Goal: Task Accomplishment & Management: Use online tool/utility

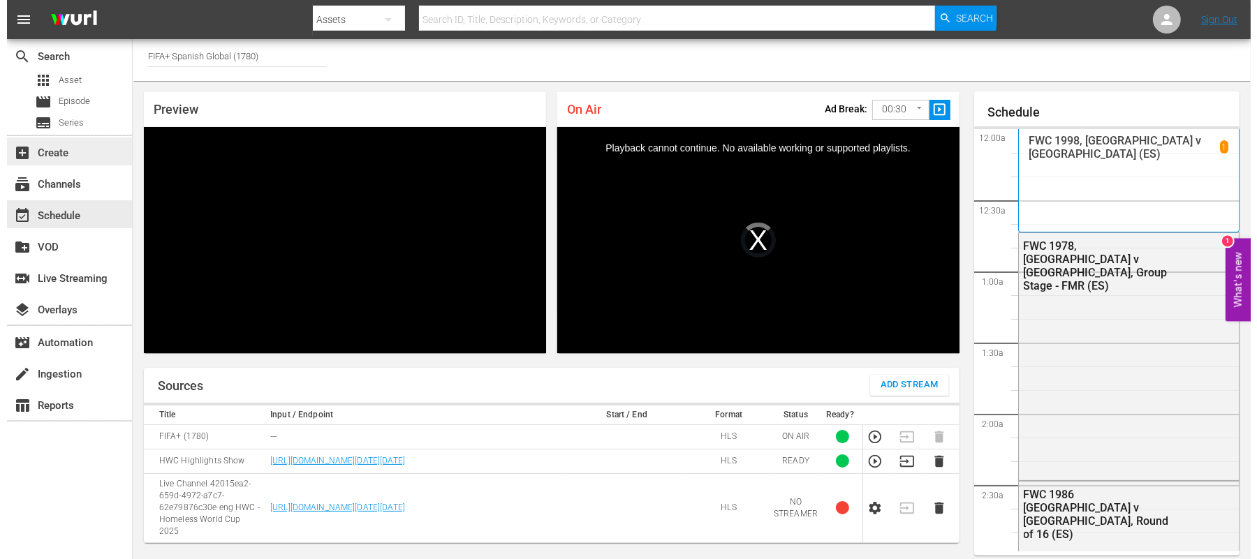
scroll to position [822, 0]
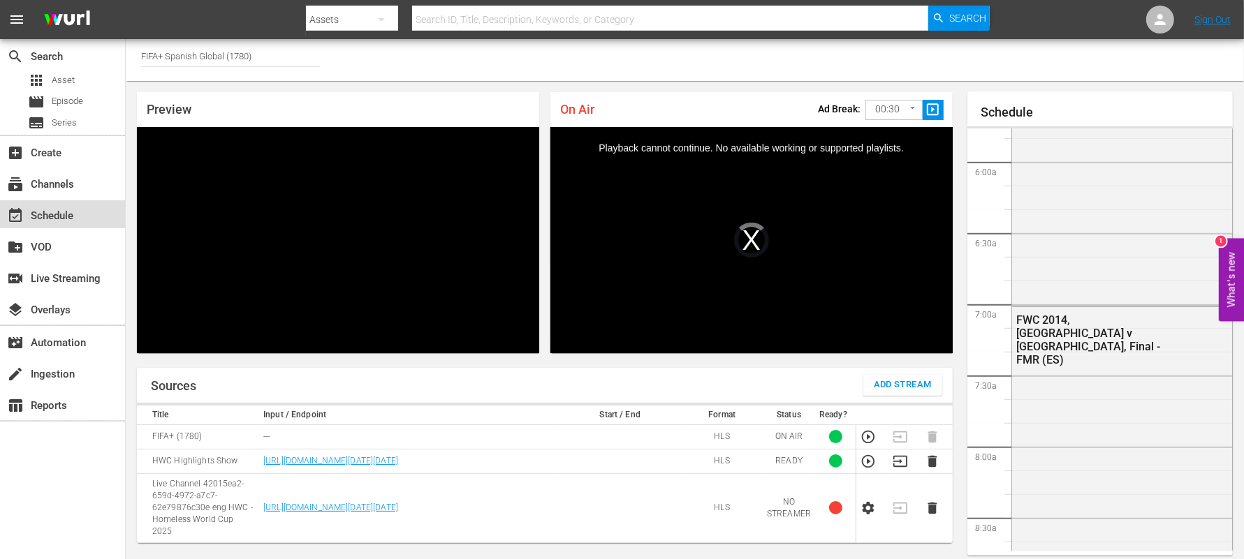
click at [70, 209] on div "event_available Schedule" at bounding box center [39, 213] width 78 height 13
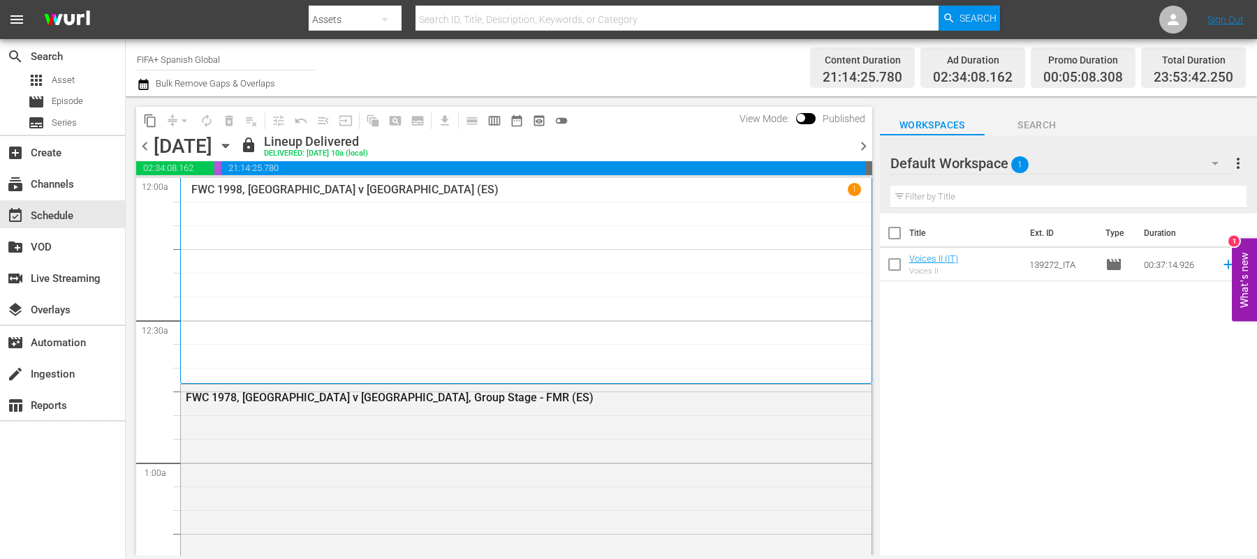
click at [862, 145] on span "chevron_right" at bounding box center [863, 146] width 17 height 17
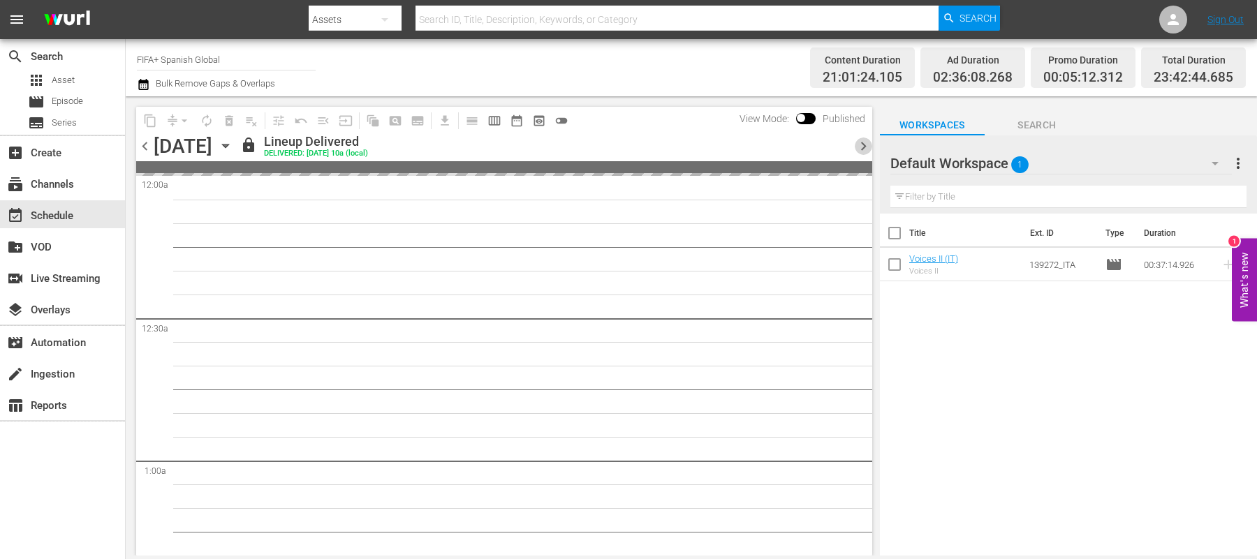
click at [862, 145] on span "chevron_right" at bounding box center [863, 146] width 17 height 17
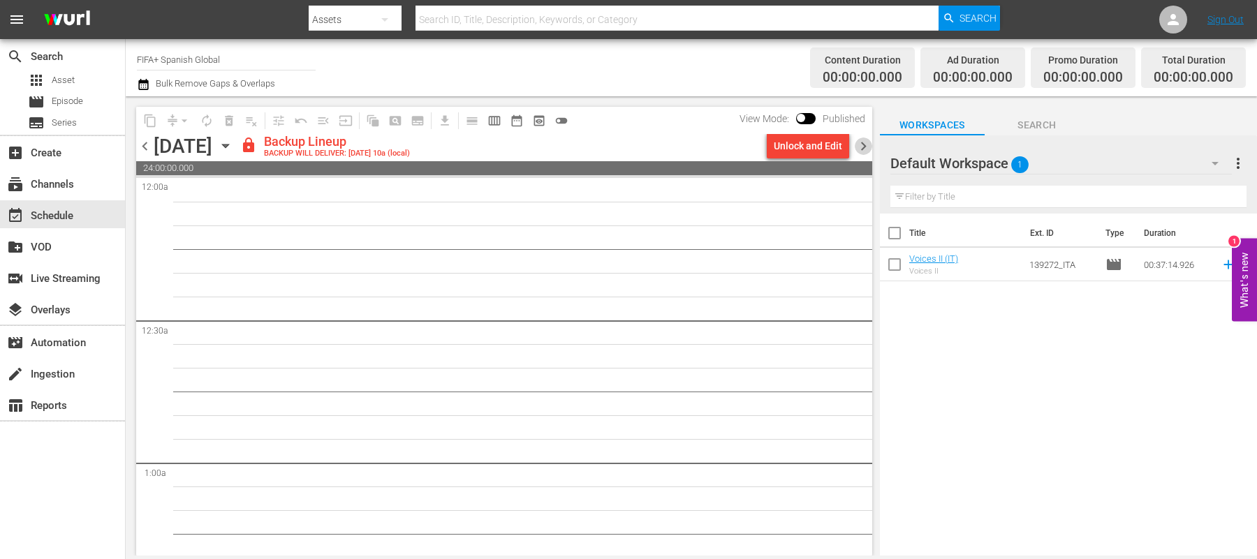
click at [862, 145] on span "chevron_right" at bounding box center [863, 146] width 17 height 17
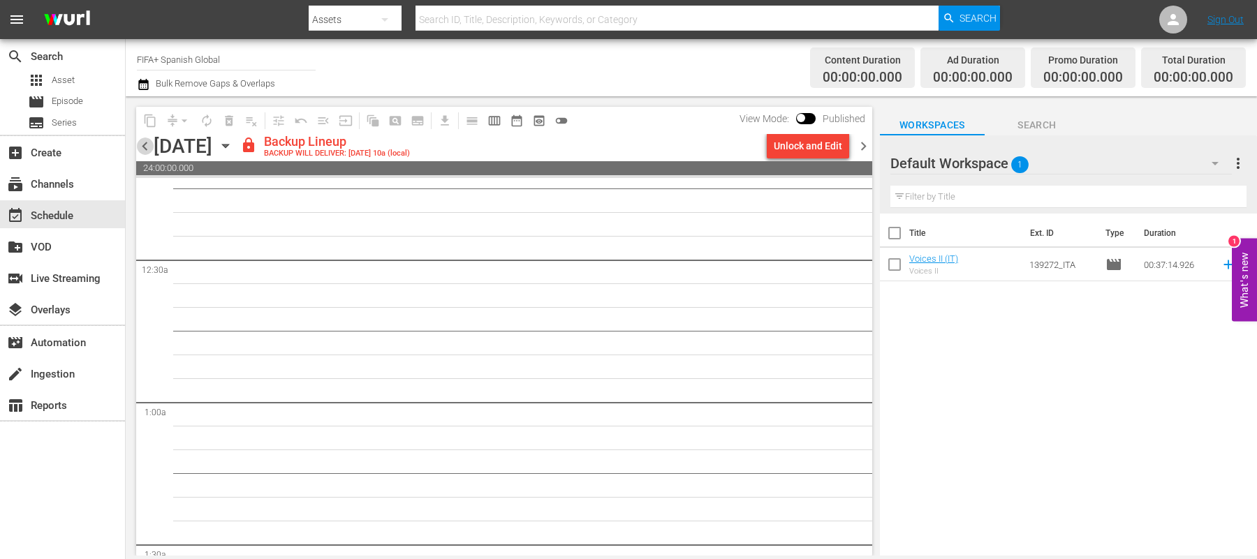
click at [152, 147] on span "chevron_left" at bounding box center [144, 146] width 17 height 17
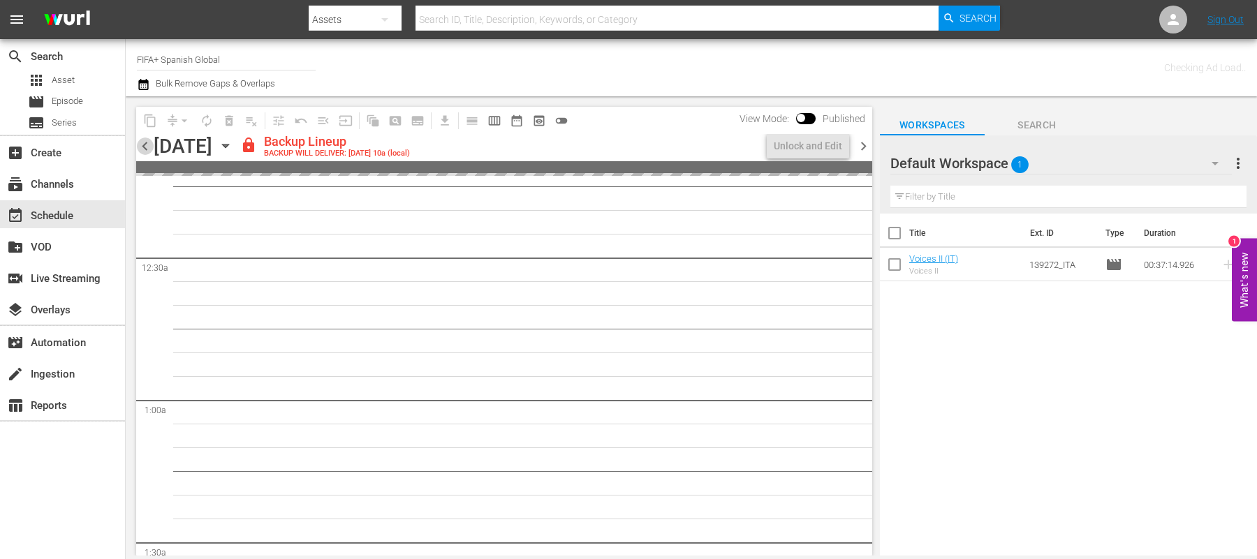
click at [152, 147] on span "chevron_left" at bounding box center [144, 146] width 17 height 17
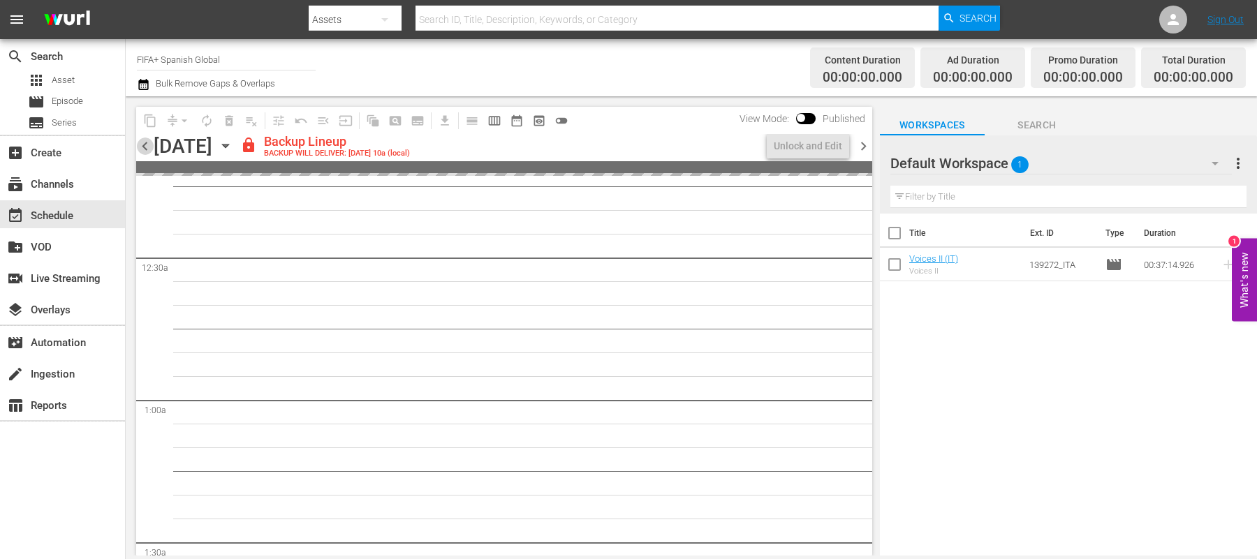
click at [152, 147] on span "chevron_left" at bounding box center [144, 146] width 17 height 17
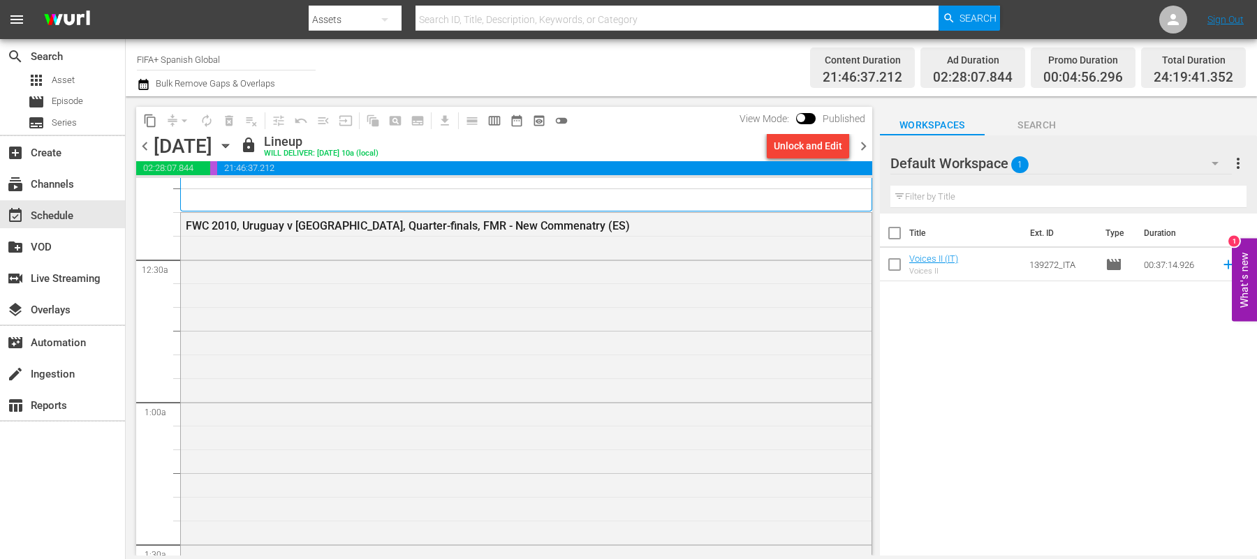
click at [860, 143] on span "chevron_right" at bounding box center [863, 146] width 17 height 17
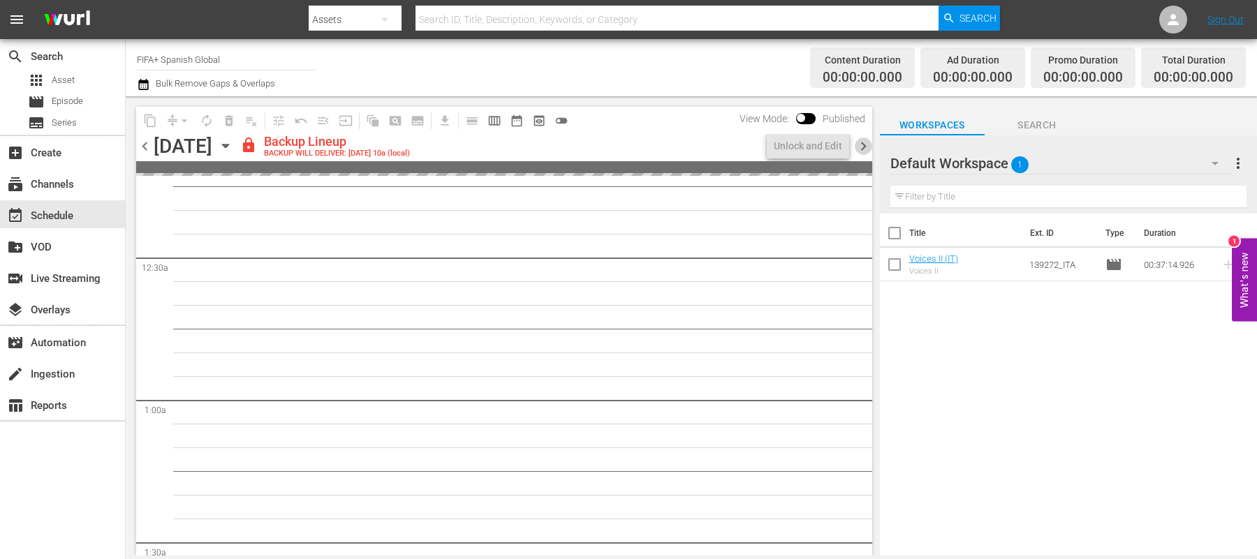
click at [860, 143] on span "chevron_right" at bounding box center [863, 146] width 17 height 17
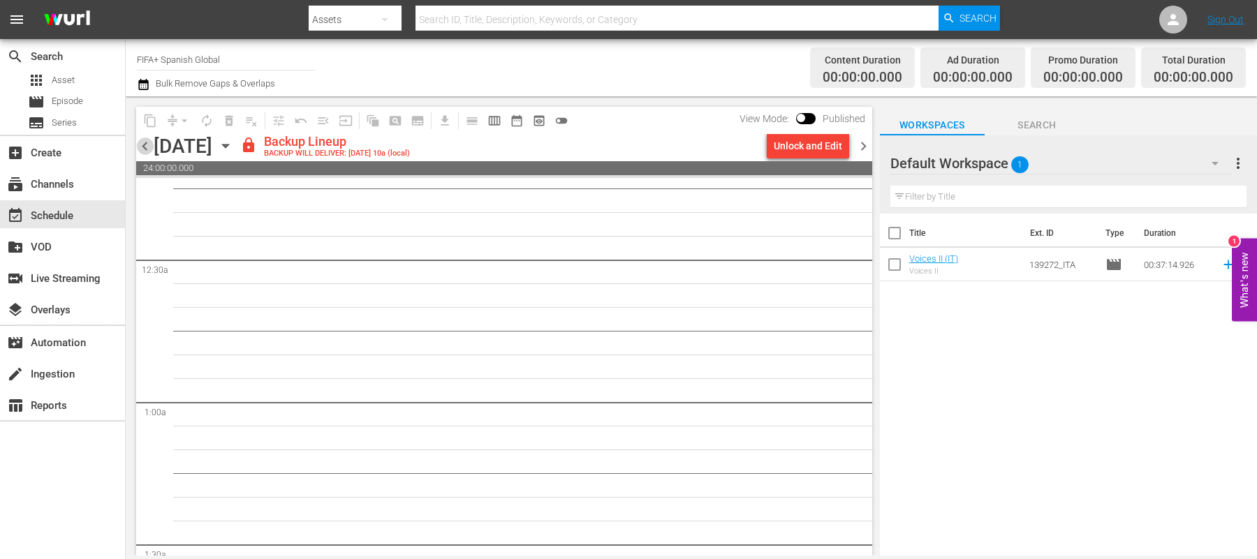
click at [147, 142] on span "chevron_left" at bounding box center [144, 146] width 17 height 17
click at [240, 36] on nav "menu Search By Assets Search ID, Title, Description, Keywords, or Category Sear…" at bounding box center [628, 19] width 1257 height 39
drag, startPoint x: 228, startPoint y: 57, endPoint x: 163, endPoint y: 59, distance: 65.0
click at [163, 59] on input "FIFA+ Spanish Global" at bounding box center [226, 60] width 179 height 34
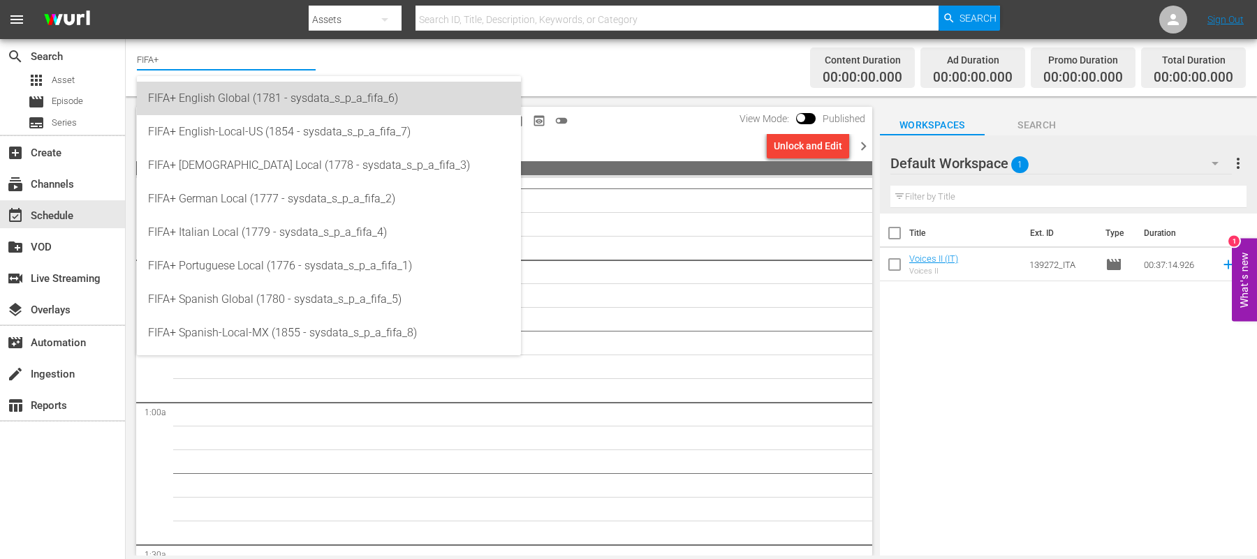
click at [216, 102] on div "FIFA+ English Global (1781 - sysdata_s_p_a_fifa_6)" at bounding box center [329, 99] width 362 height 34
type input "FIFA+ English Global (1781 - sysdata_s_p_a_fifa_6)"
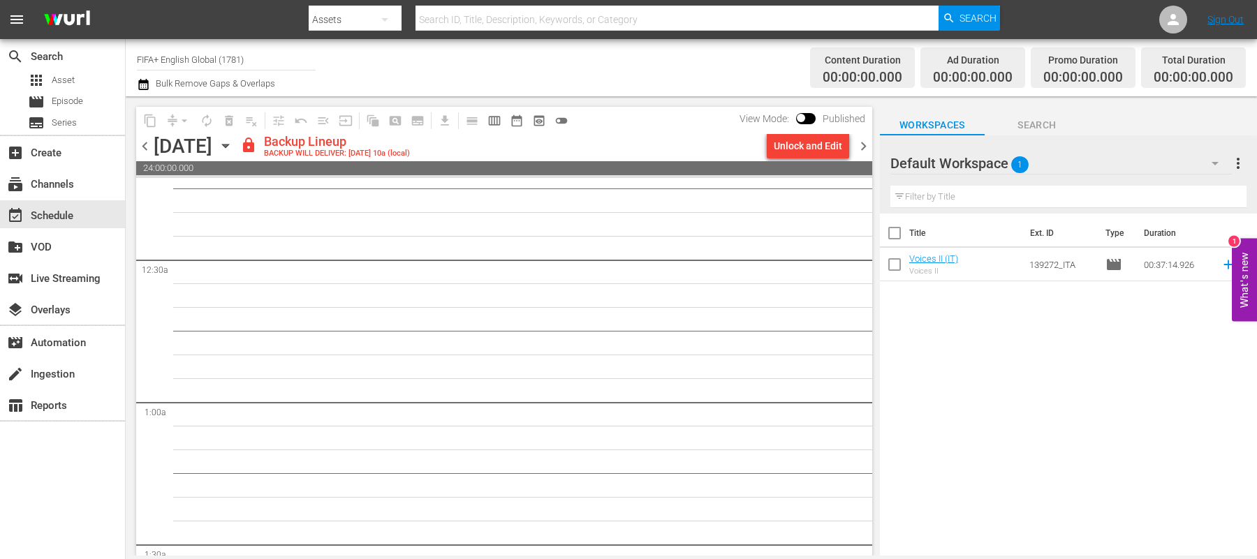
click at [163, 29] on nav "menu Search By Assets Search ID, Title, Description, Keywords, or Category Sear…" at bounding box center [628, 19] width 1257 height 39
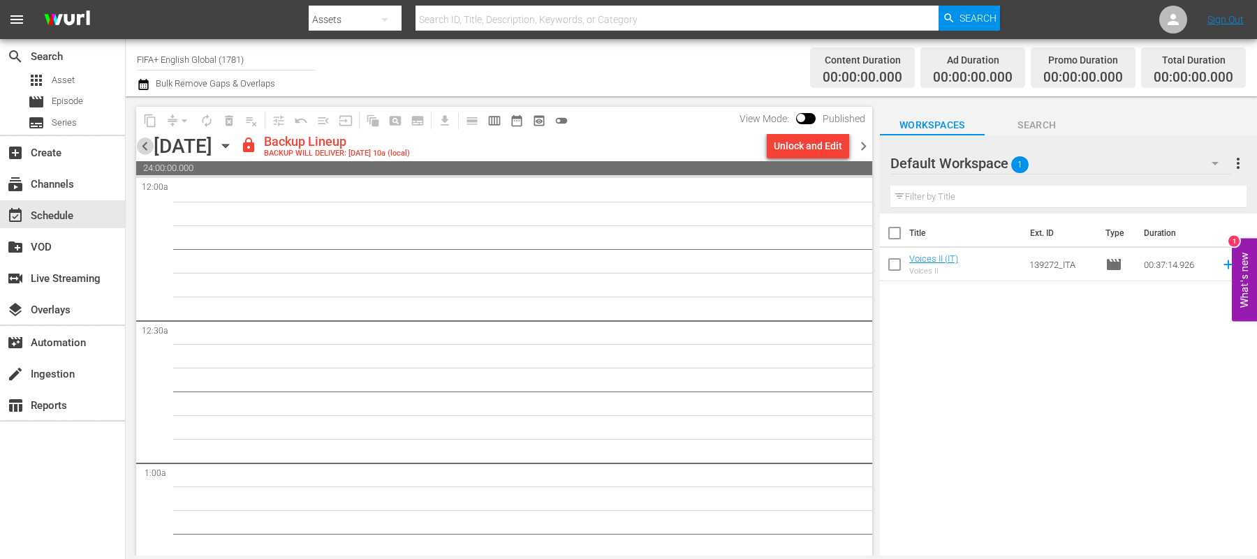
click at [147, 146] on span "chevron_left" at bounding box center [144, 146] width 17 height 17
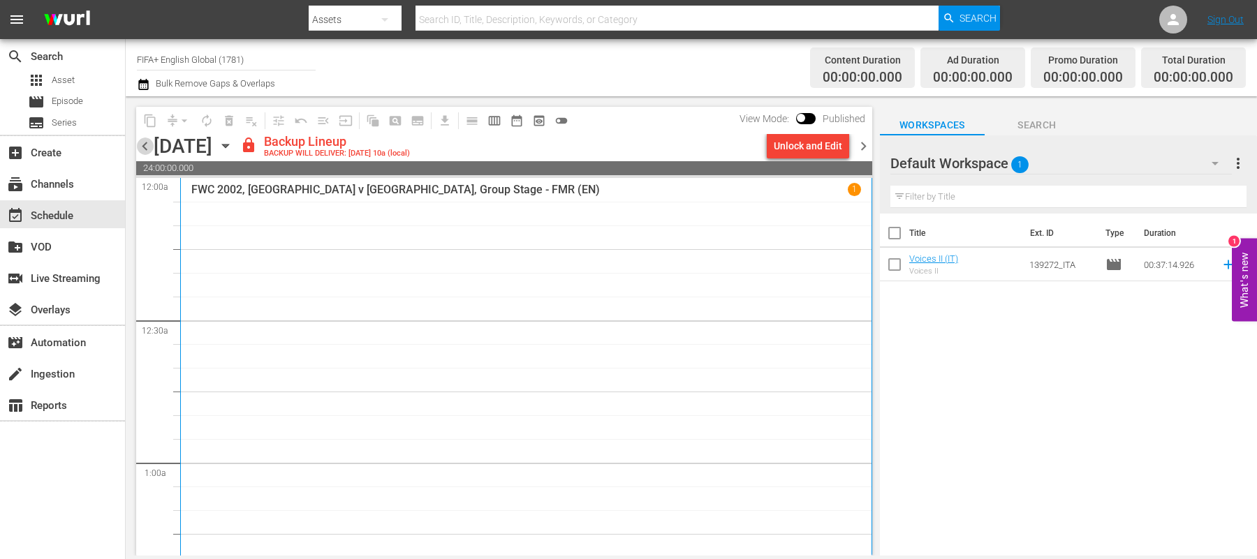
click at [144, 149] on span "chevron_left" at bounding box center [144, 146] width 17 height 17
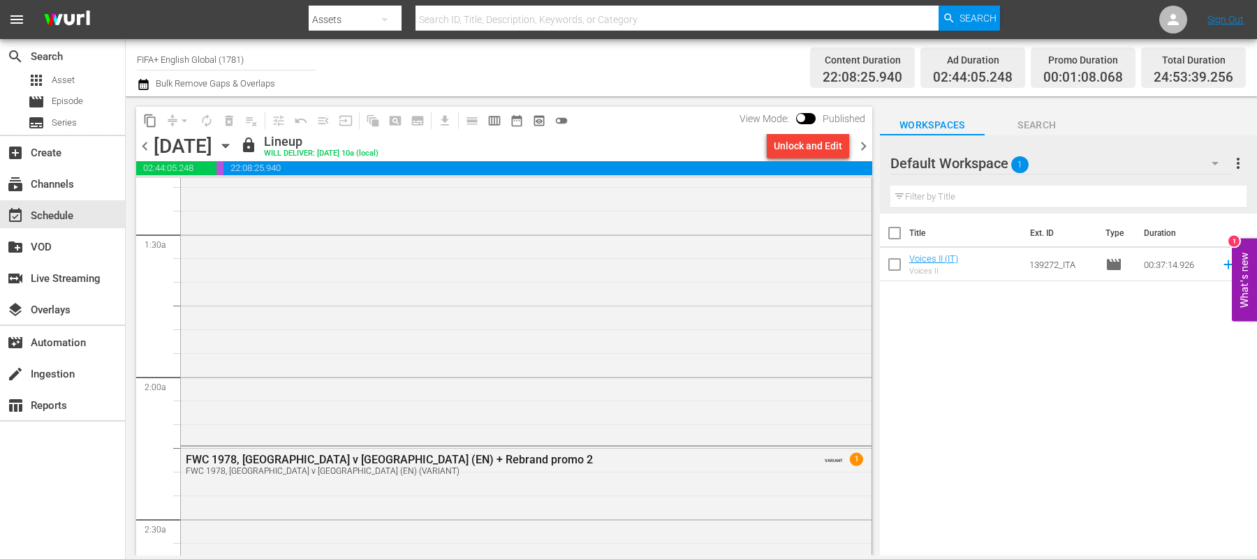
scroll to position [372, 0]
click at [863, 145] on span "chevron_right" at bounding box center [863, 146] width 17 height 17
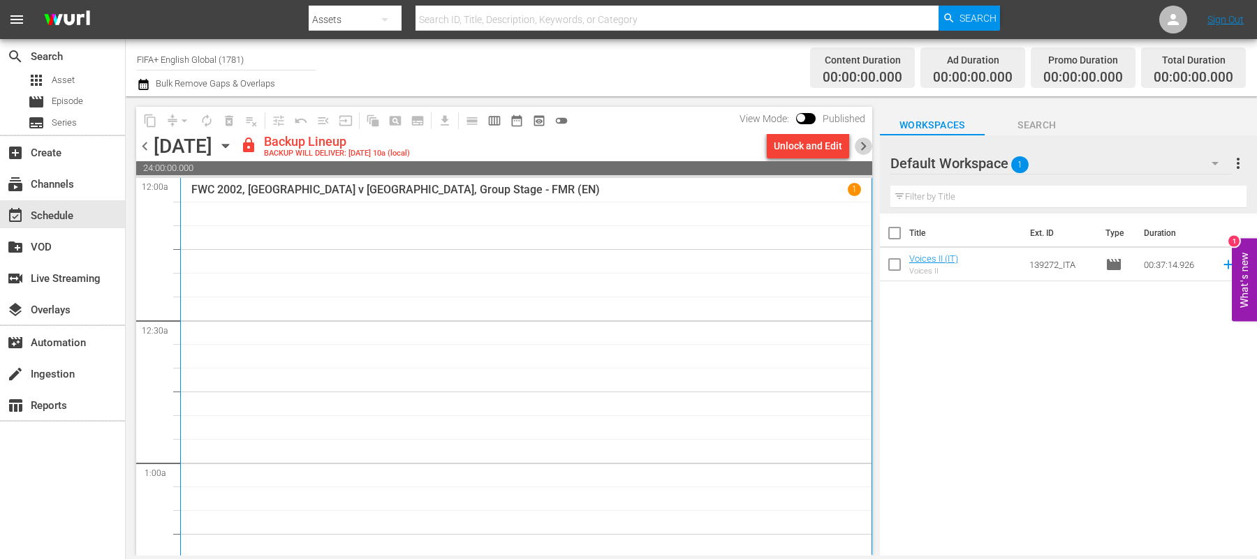
click at [863, 144] on span "chevron_right" at bounding box center [863, 146] width 17 height 17
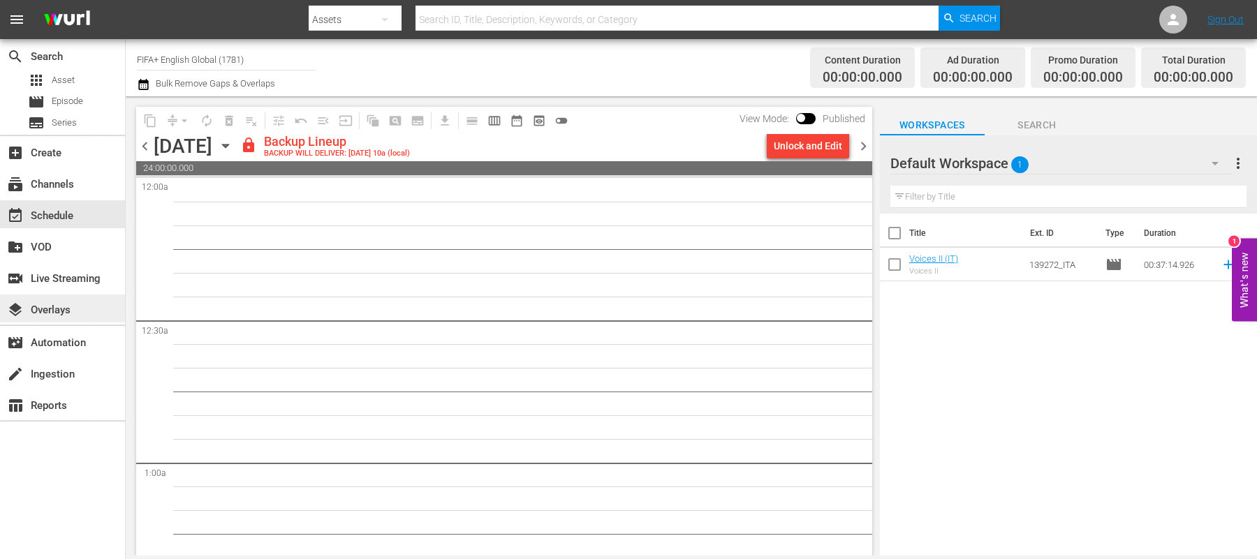
click at [61, 314] on div "layers Overlays" at bounding box center [39, 308] width 78 height 13
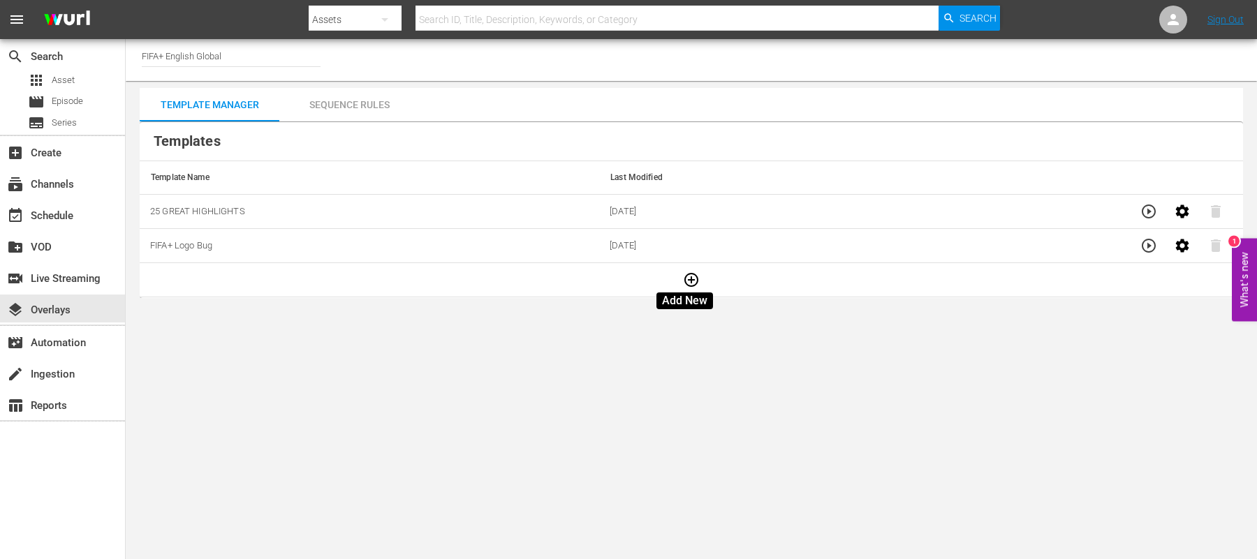
click at [684, 274] on icon "button" at bounding box center [691, 280] width 17 height 17
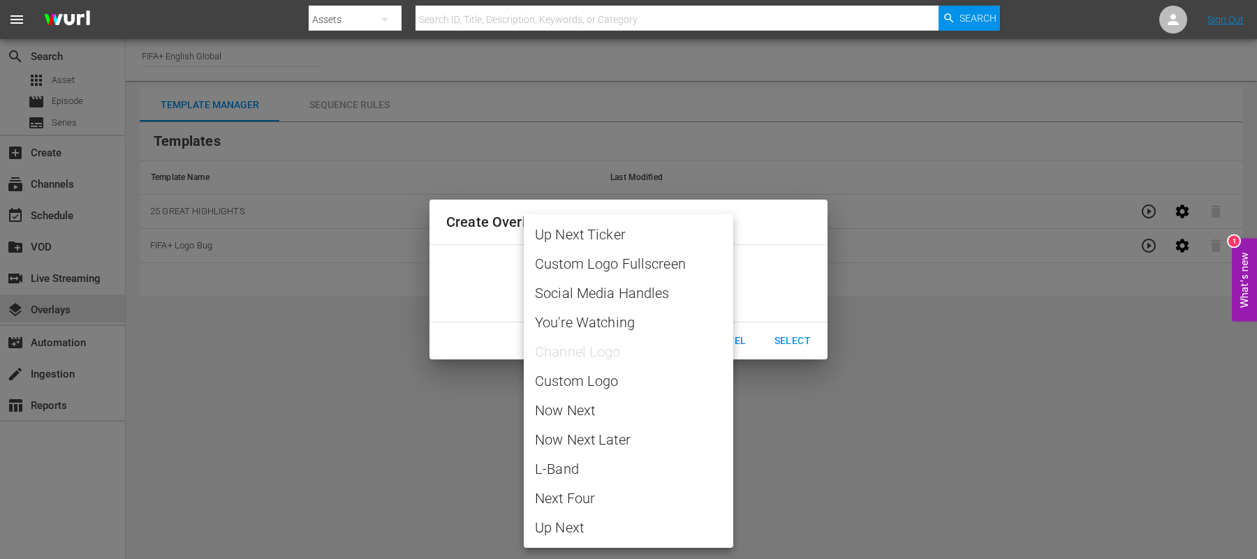
click at [654, 295] on body "menu Search By Assets Search ID, Title, Description, Keywords, or Category Sear…" at bounding box center [628, 279] width 1257 height 559
click at [604, 385] on span "Custom Logo" at bounding box center [628, 381] width 187 height 21
type input "Custom Logo"
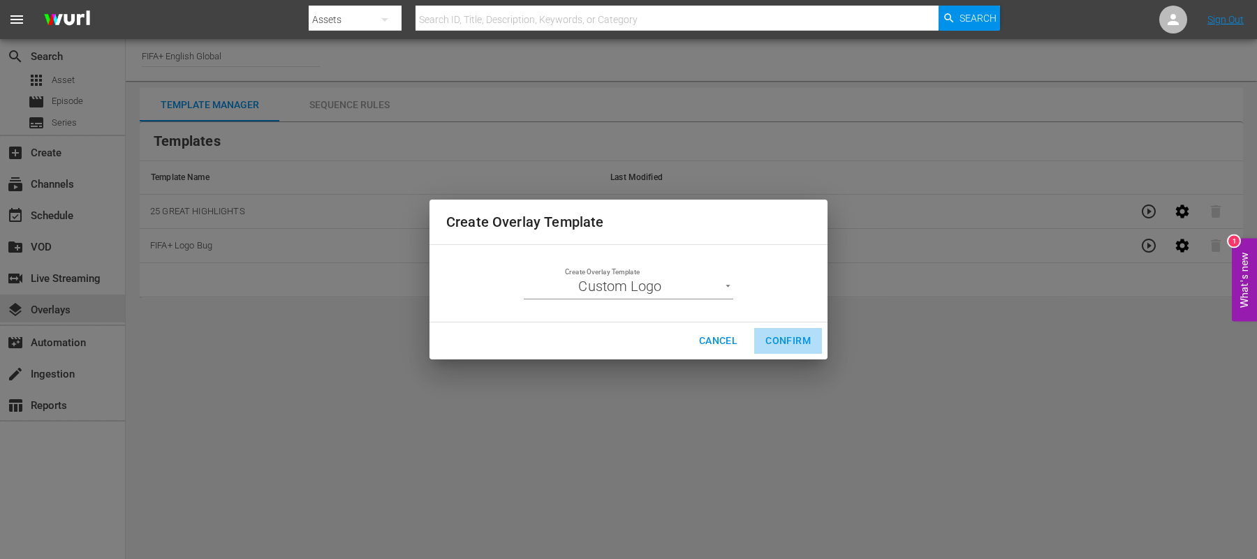
click at [793, 341] on span "Confirm" at bounding box center [787, 340] width 45 height 17
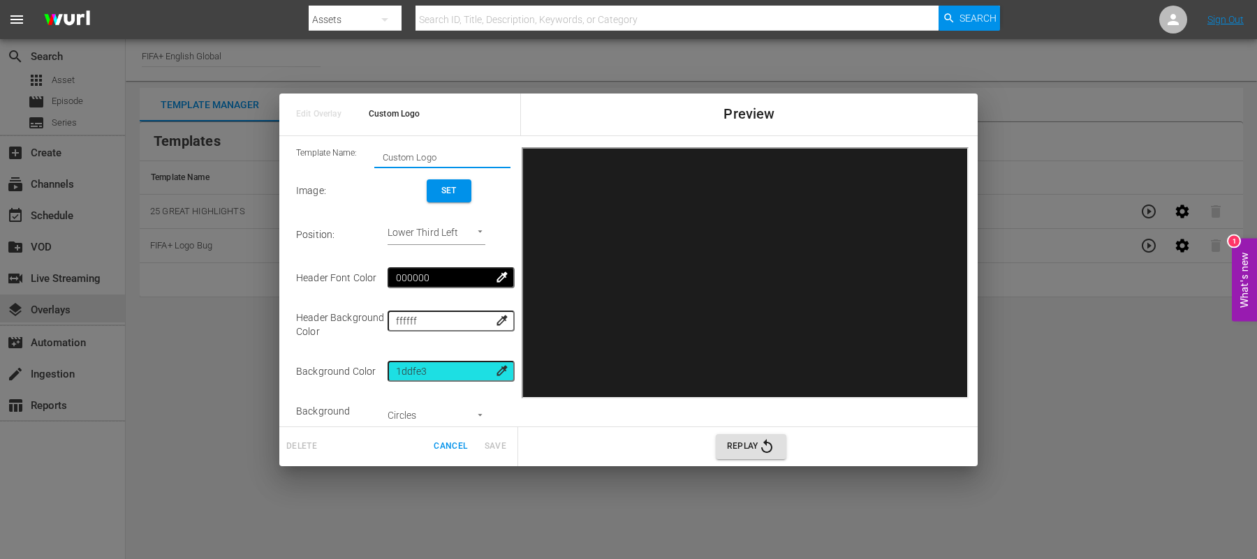
drag, startPoint x: 433, startPoint y: 156, endPoint x: 369, endPoint y: 166, distance: 65.0
click at [369, 166] on div "Template Name: Custom Logo" at bounding box center [403, 157] width 214 height 21
click at [402, 158] on input "2022 WC Logo" at bounding box center [442, 157] width 136 height 20
type input "2022 FWC Logo"
click at [444, 191] on span "Set" at bounding box center [449, 191] width 22 height 15
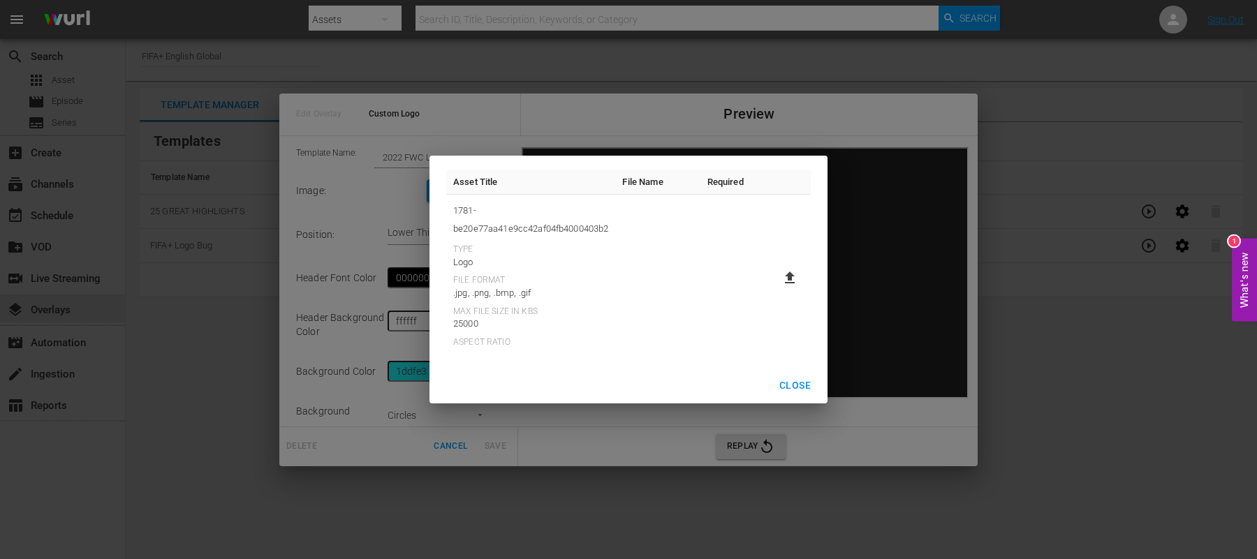
click at [788, 280] on icon at bounding box center [790, 278] width 10 height 12
click at [777, 290] on input "file" at bounding box center [776, 290] width 1 height 1
type input "C:\fakepath\2022_FWC_Logo.png"
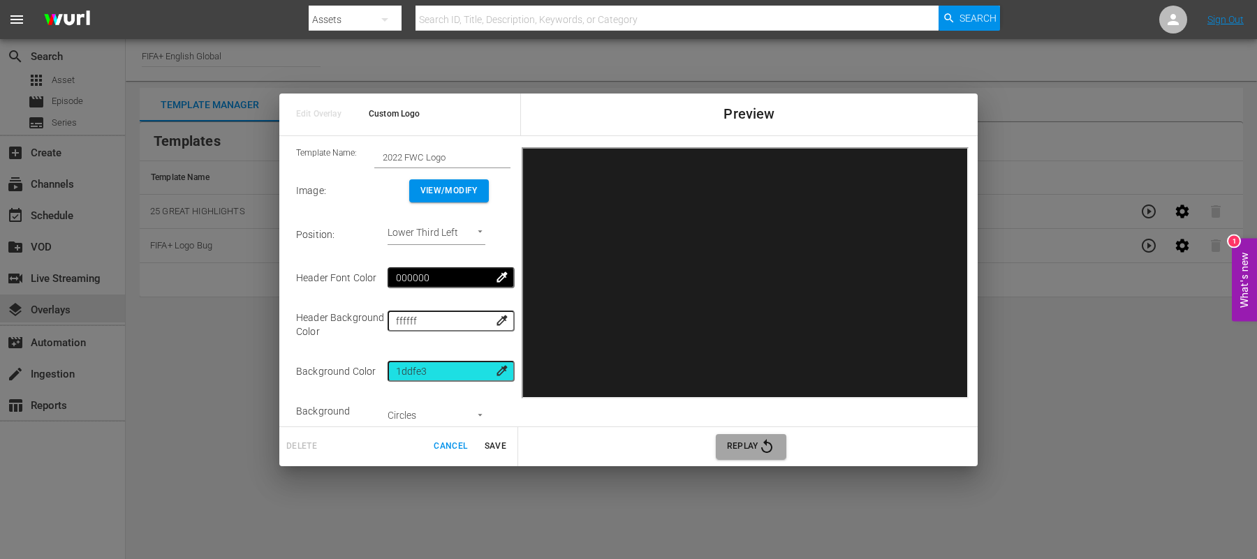
click at [770, 451] on icon "button" at bounding box center [766, 447] width 17 height 17
click at [179, 377] on div "Edit Overlay Custom Logo Preview Template Name: 2022 FWC Logo Image : View/Modi…" at bounding box center [628, 279] width 1257 height 559
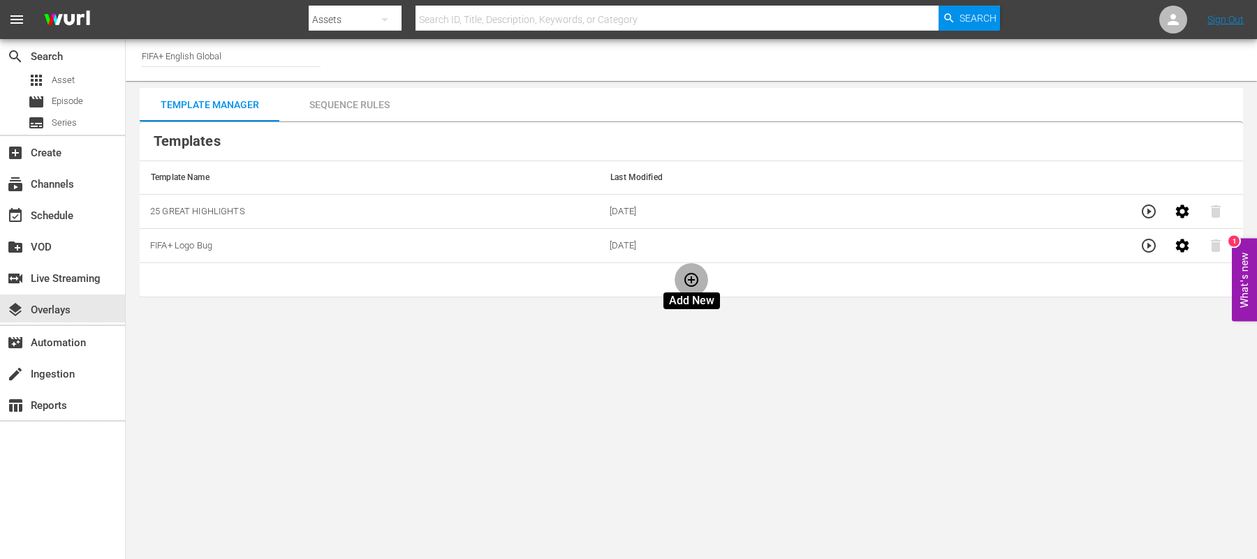
click at [693, 281] on icon "button" at bounding box center [691, 280] width 17 height 17
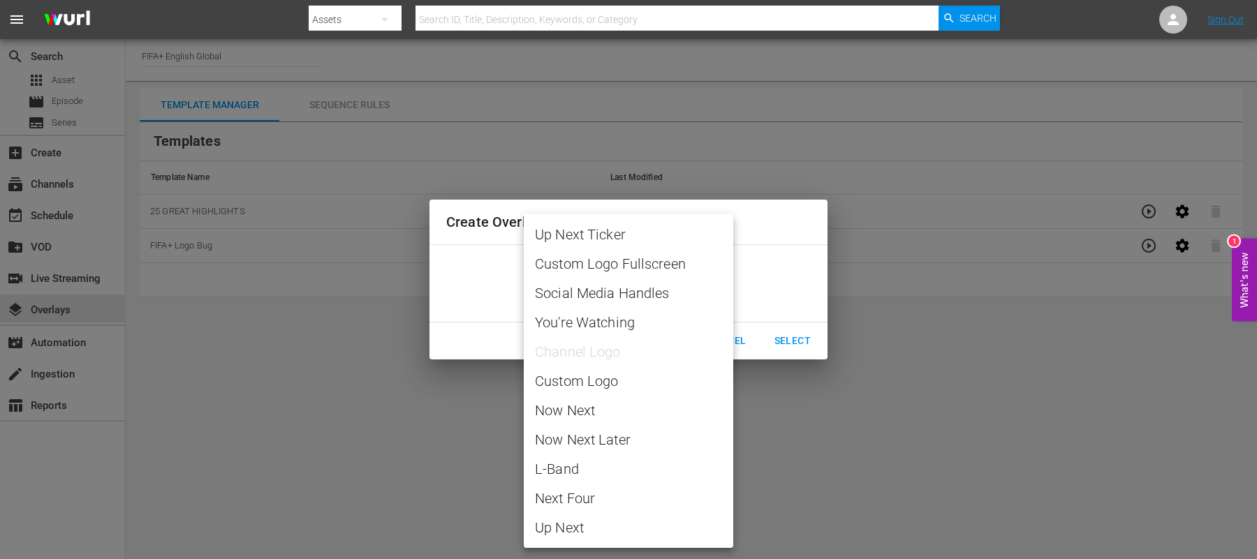
click at [656, 286] on body "menu Search By Assets Search ID, Title, Description, Keywords, or Category Sear…" at bounding box center [628, 279] width 1257 height 559
click at [570, 383] on span "Custom Logo" at bounding box center [628, 381] width 187 height 21
type input "Custom Logo"
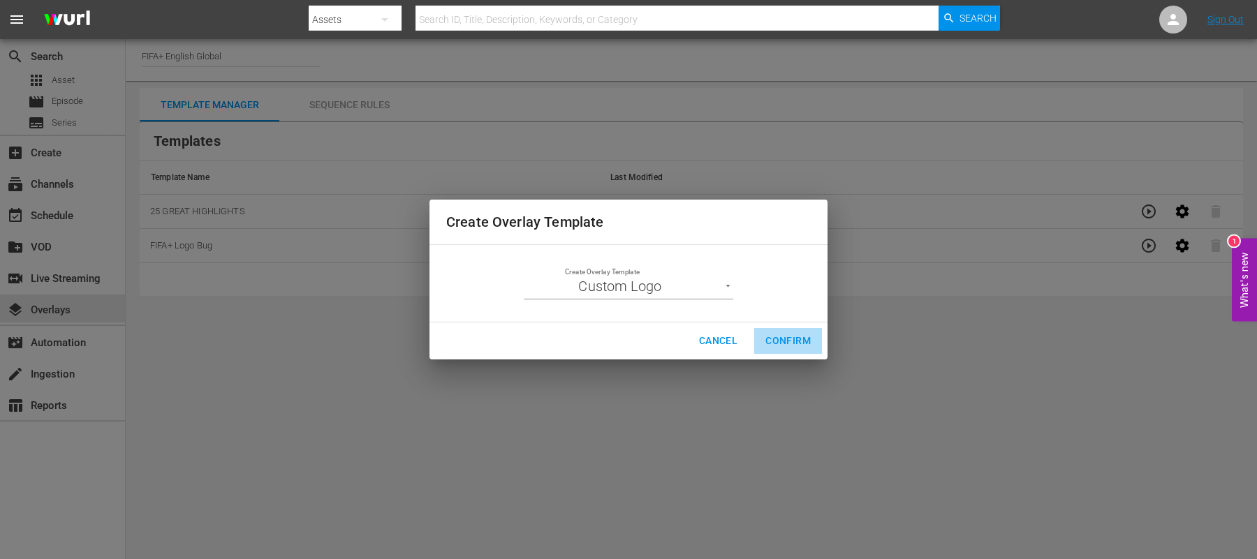
click at [778, 343] on span "Confirm" at bounding box center [787, 340] width 45 height 17
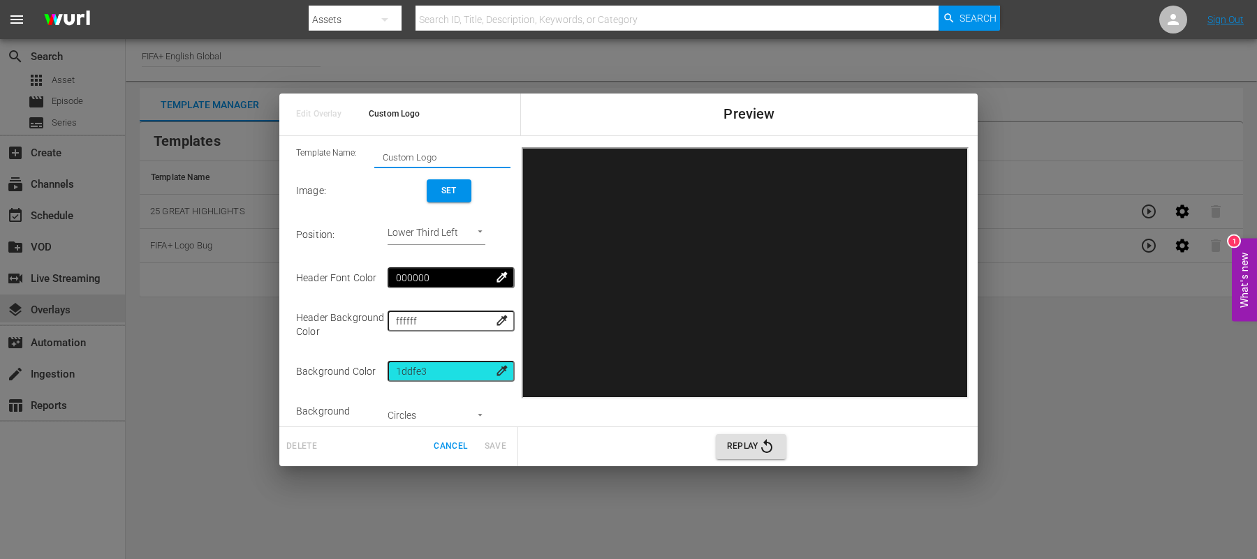
click at [420, 159] on input "Custom Logo" at bounding box center [442, 157] width 136 height 20
drag, startPoint x: 447, startPoint y: 159, endPoint x: 330, endPoint y: 156, distance: 116.7
click at [330, 156] on div "Template Name: Custom Logo" at bounding box center [403, 157] width 214 height 21
type input "2018 FWC Logo"
click at [427, 195] on button "Set" at bounding box center [449, 190] width 45 height 23
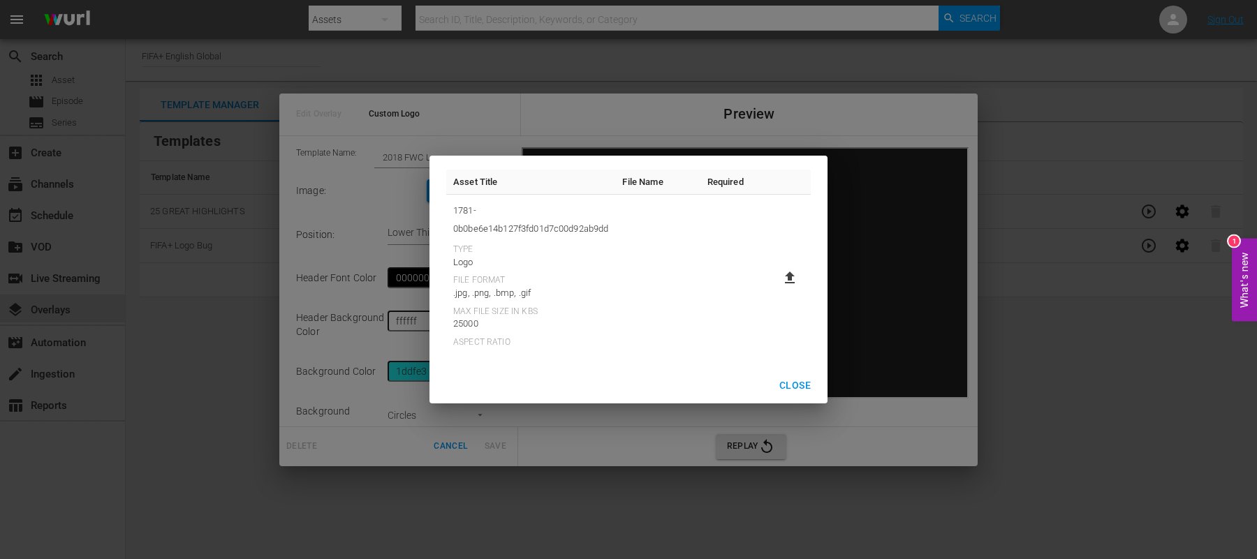
click at [789, 282] on icon at bounding box center [790, 278] width 10 height 12
click at [777, 290] on input "file" at bounding box center [776, 290] width 1 height 1
type input "C:\fakepath\2018_FWC_Logo.png"
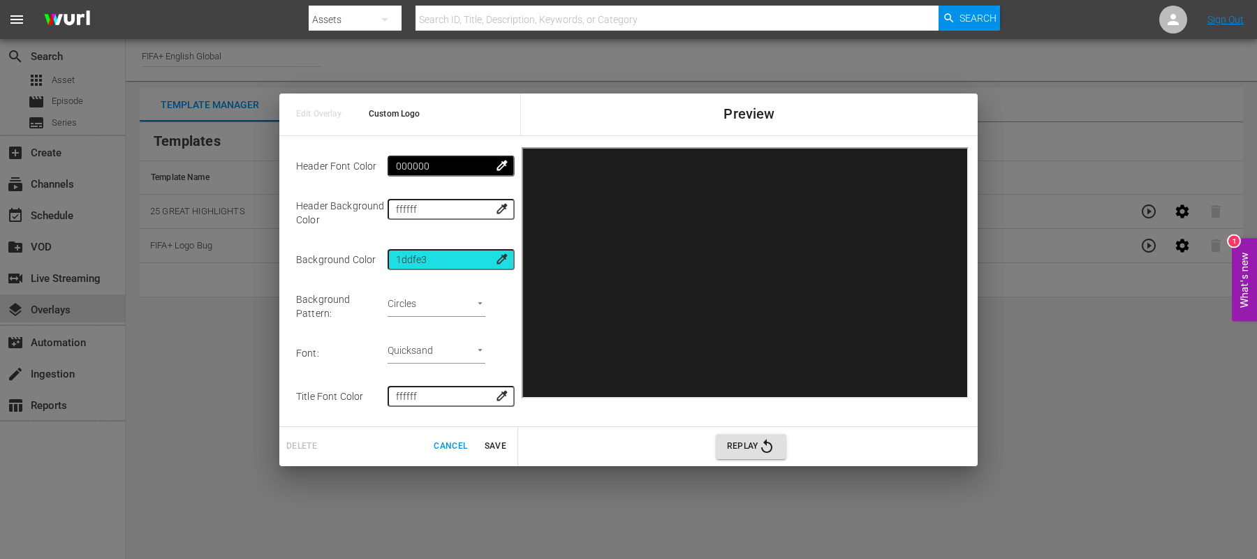
scroll to position [117, 0]
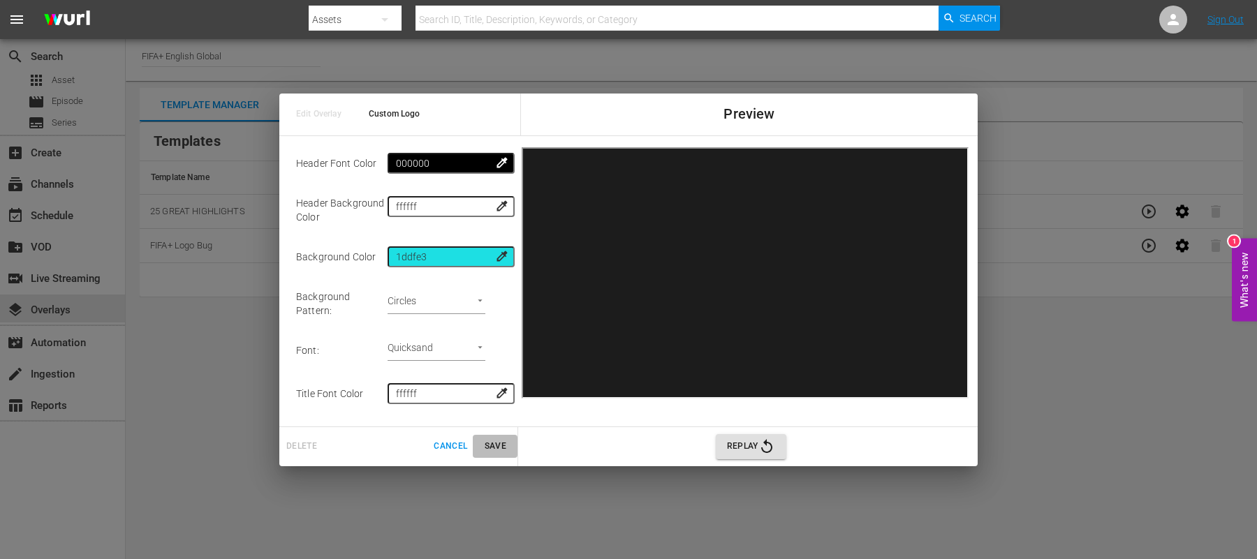
click at [490, 445] on span "Save" at bounding box center [495, 446] width 34 height 15
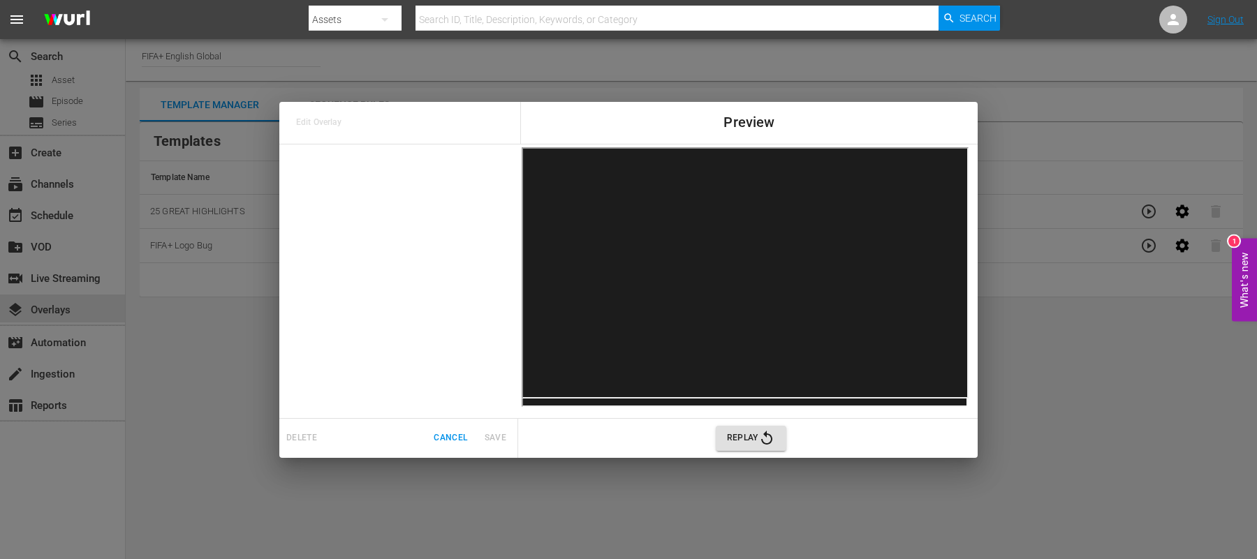
scroll to position [0, 0]
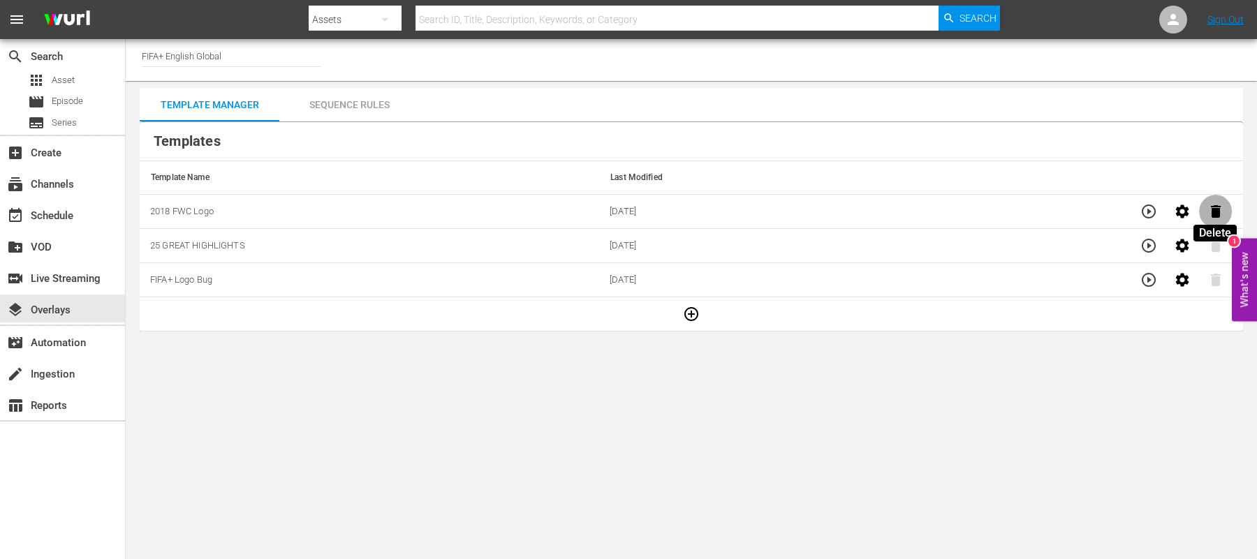
click at [1216, 208] on icon "button" at bounding box center [1216, 211] width 10 height 13
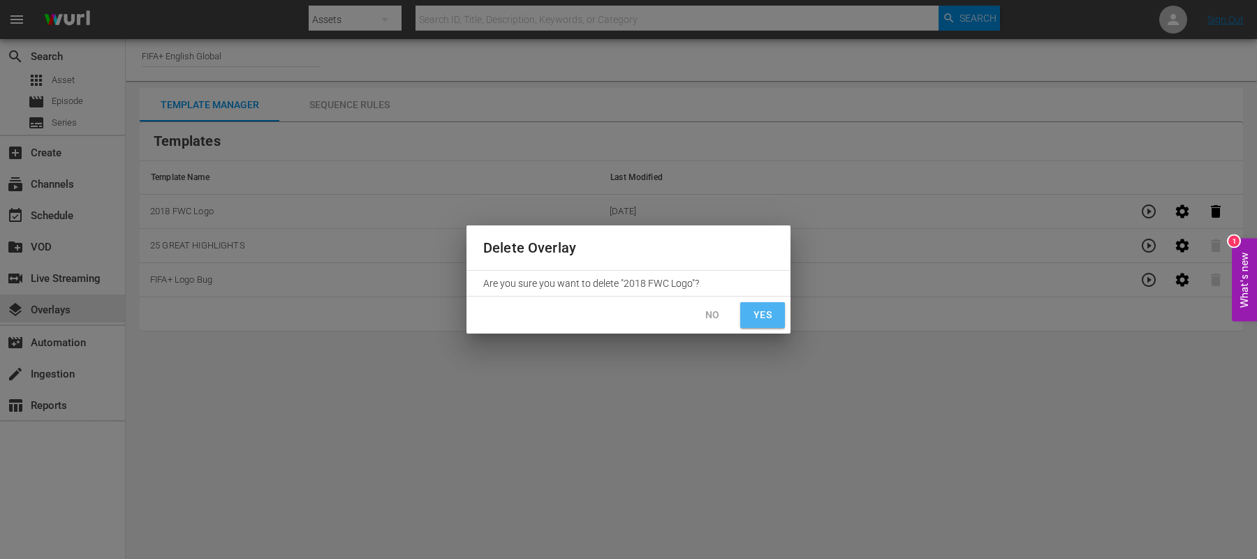
click at [763, 316] on span "Yes" at bounding box center [762, 315] width 22 height 17
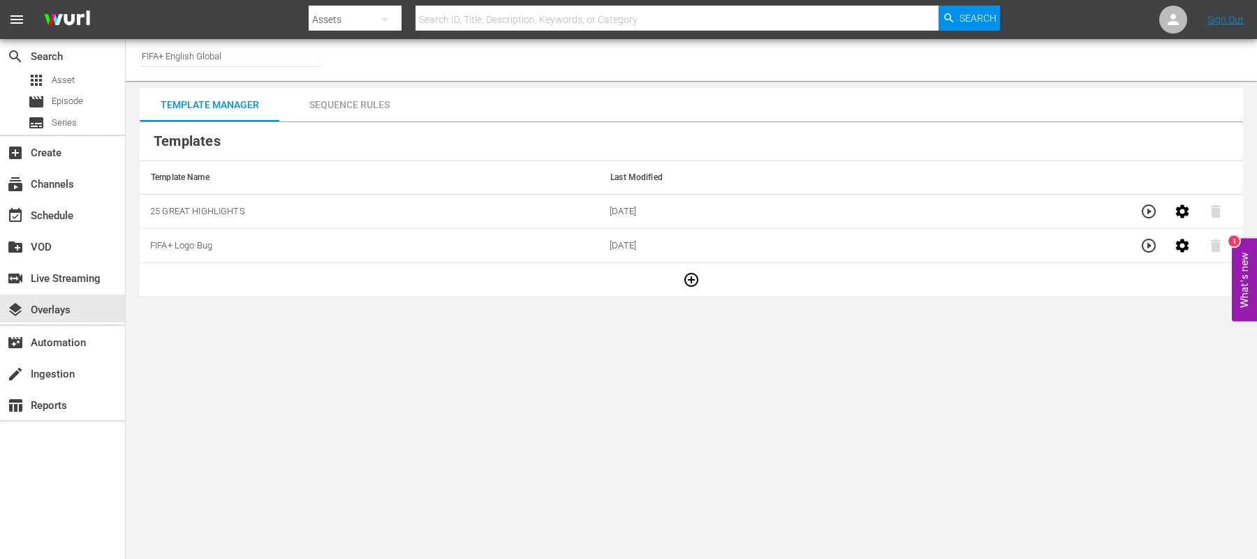
click at [213, 360] on body "menu Search By Assets Search ID, Title, Description, Keywords, or Category Sear…" at bounding box center [628, 279] width 1257 height 559
click at [683, 280] on icon "button" at bounding box center [691, 280] width 17 height 17
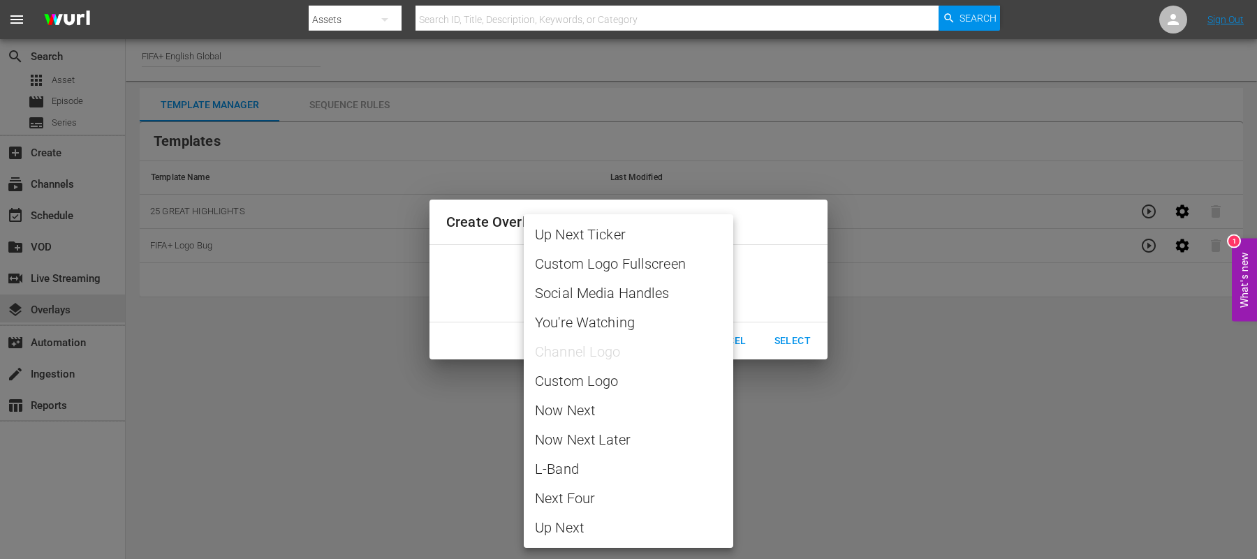
click at [667, 288] on body "menu Search By Assets Search ID, Title, Description, Keywords, or Category Sear…" at bounding box center [628, 279] width 1257 height 559
click at [607, 386] on span "Custom Logo" at bounding box center [628, 381] width 187 height 21
type input "Custom Logo"
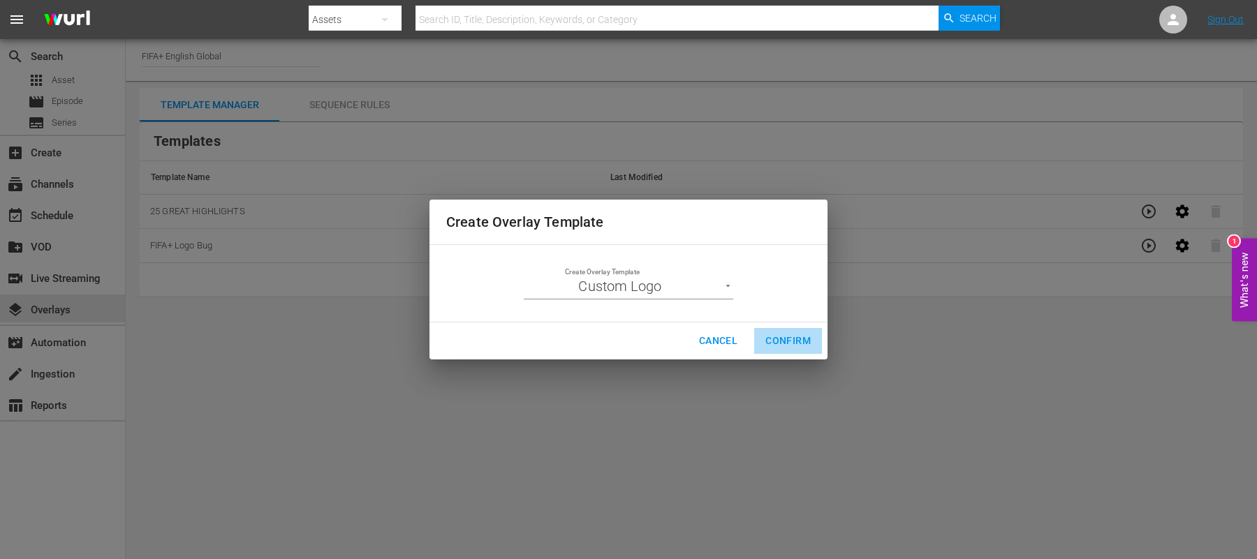
click at [772, 334] on span "Confirm" at bounding box center [787, 340] width 45 height 17
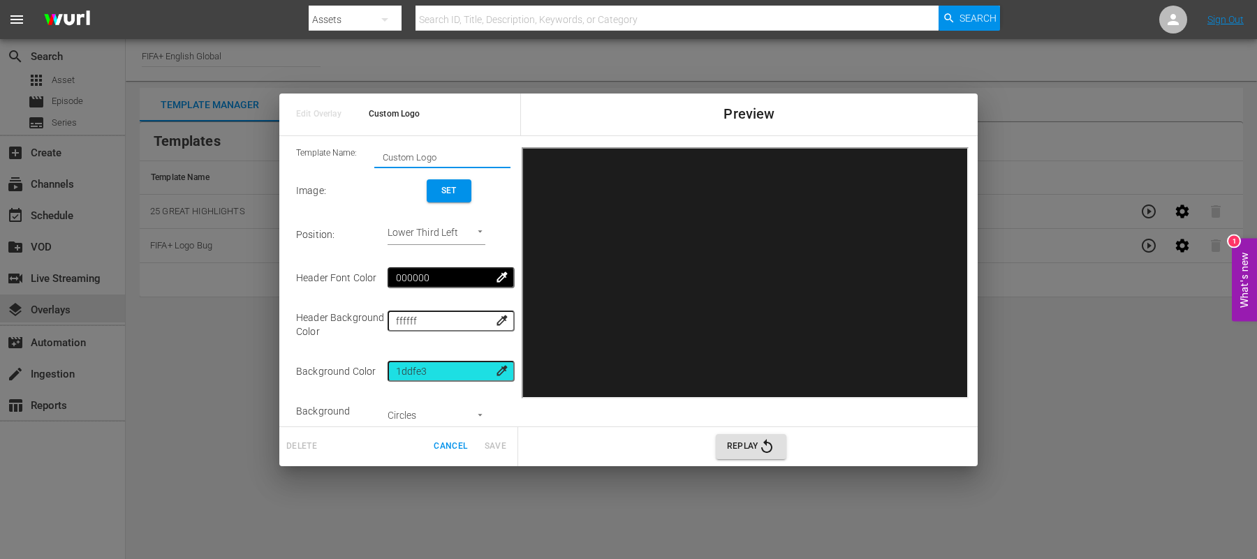
click at [441, 156] on input "Custom Logo" at bounding box center [442, 157] width 136 height 20
type input "C"
type input "2022 FWC Logo"
click at [427, 198] on button "Set" at bounding box center [449, 190] width 45 height 23
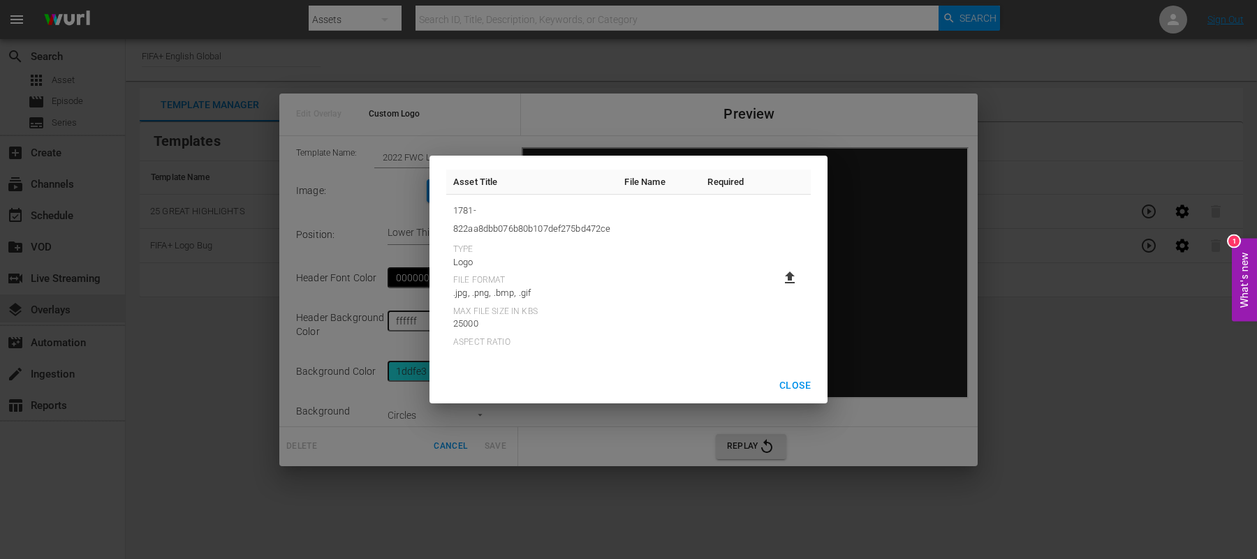
click at [788, 283] on icon at bounding box center [790, 278] width 10 height 12
click at [777, 290] on input "file" at bounding box center [776, 290] width 1 height 1
type input "C:\fakepath\2022_FWC_Logo.png"
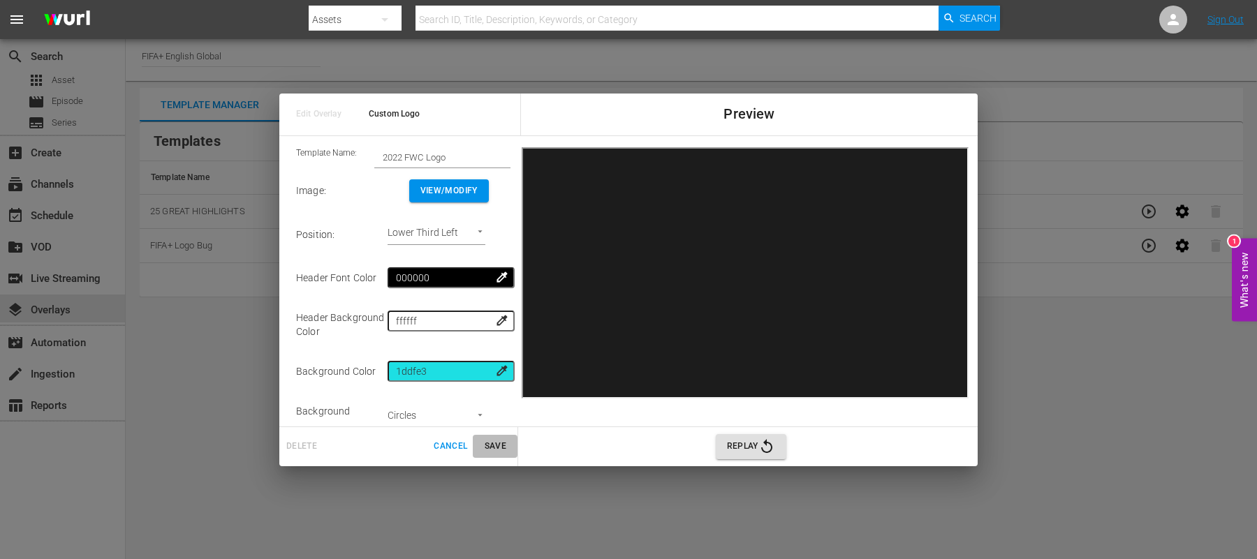
click at [491, 444] on span "Save" at bounding box center [495, 446] width 34 height 15
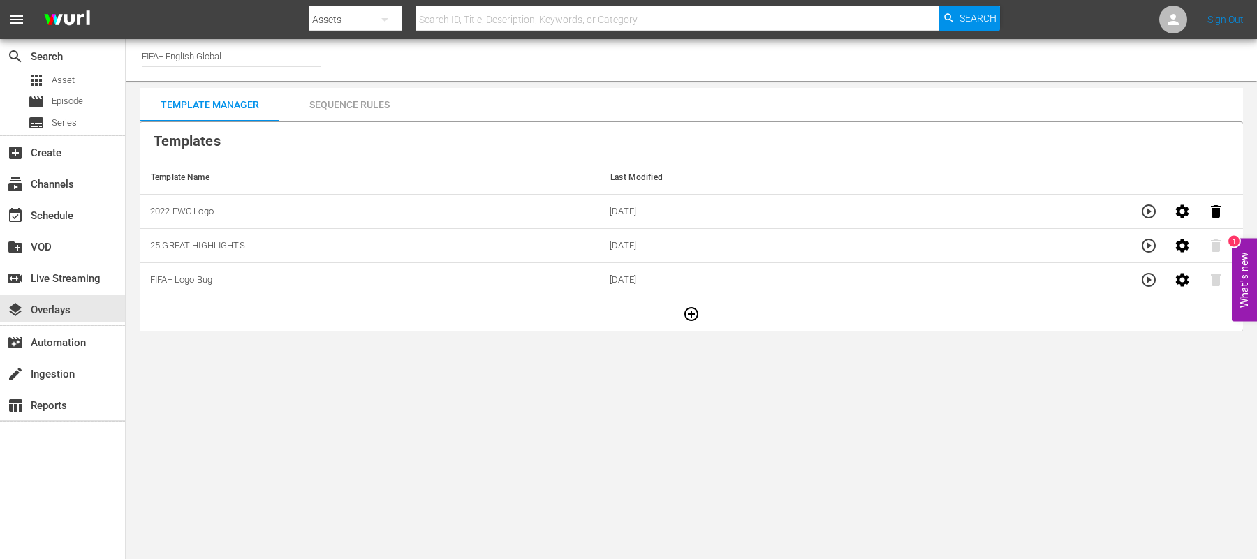
click at [157, 357] on body "menu Search By Assets Search ID, Title, Description, Keywords, or Category Sear…" at bounding box center [628, 279] width 1257 height 559
drag, startPoint x: 225, startPoint y: 62, endPoint x: 170, endPoint y: 61, distance: 54.5
click at [170, 61] on input "FIFA+ English Global" at bounding box center [231, 56] width 179 height 34
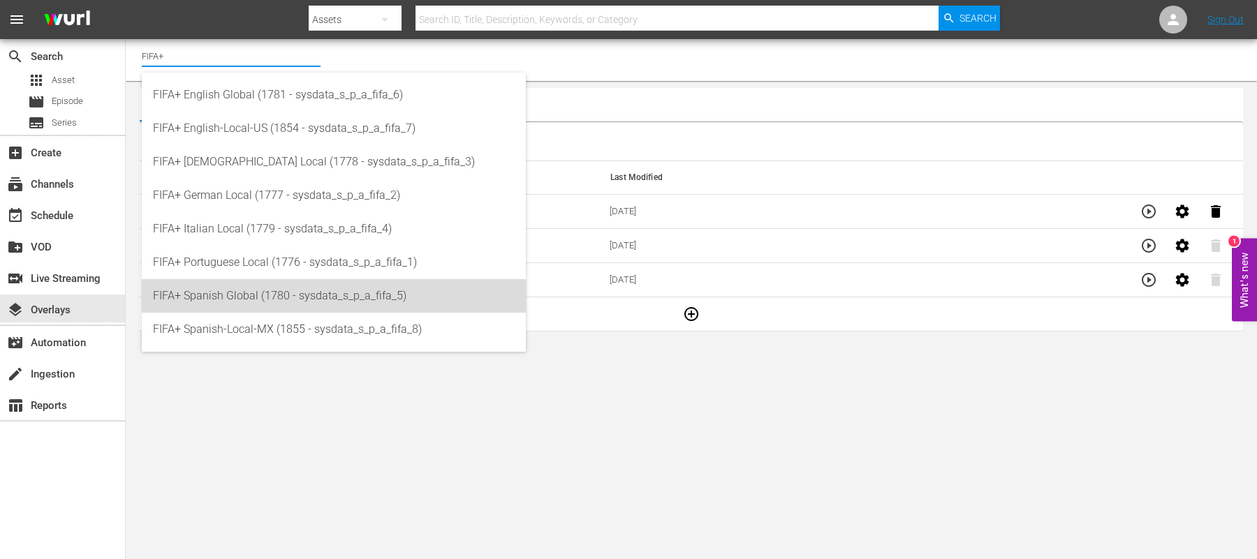
click at [267, 291] on div "FIFA+ Spanish Global (1780 - sysdata_s_p_a_fifa_5)" at bounding box center [334, 296] width 362 height 34
type input "FIFA+ Spanish Global (1780 - sysdata_s_p_a_fifa_5)"
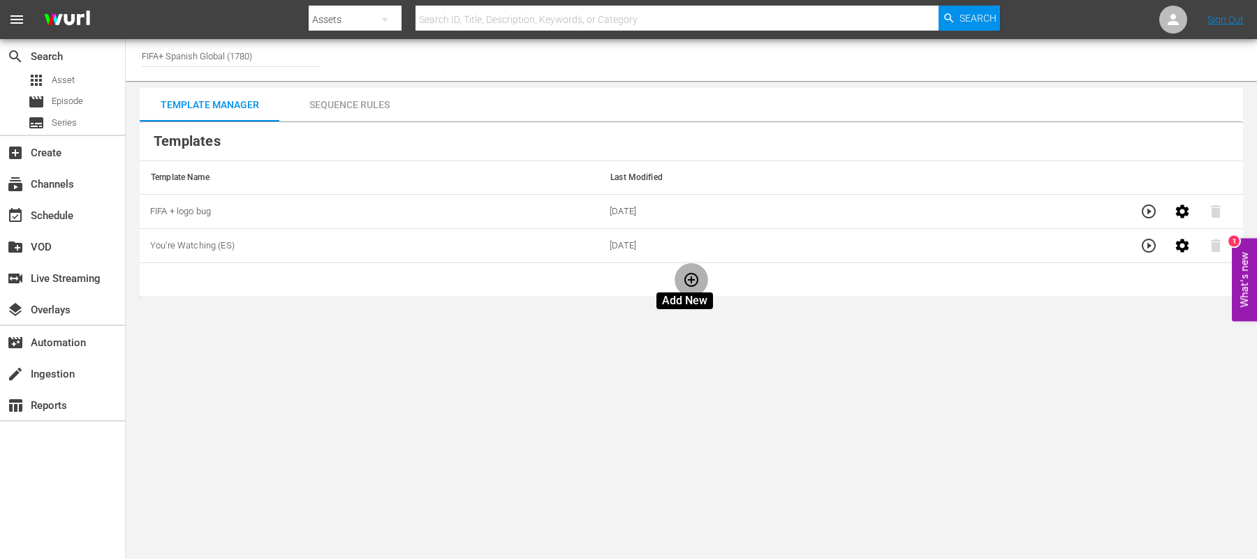
click at [684, 282] on icon "button" at bounding box center [691, 280] width 17 height 17
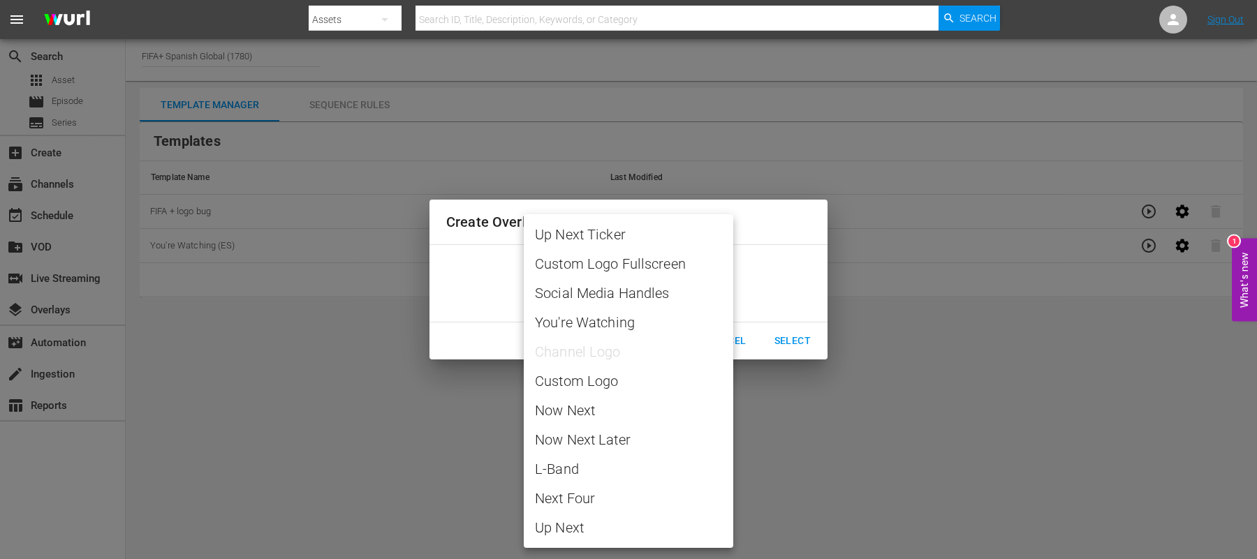
click at [698, 283] on body "menu Search By Assets Search ID, Title, Description, Keywords, or Category Sear…" at bounding box center [628, 279] width 1257 height 559
click at [611, 381] on span "Custom Logo" at bounding box center [628, 381] width 187 height 21
type input "Custom Logo"
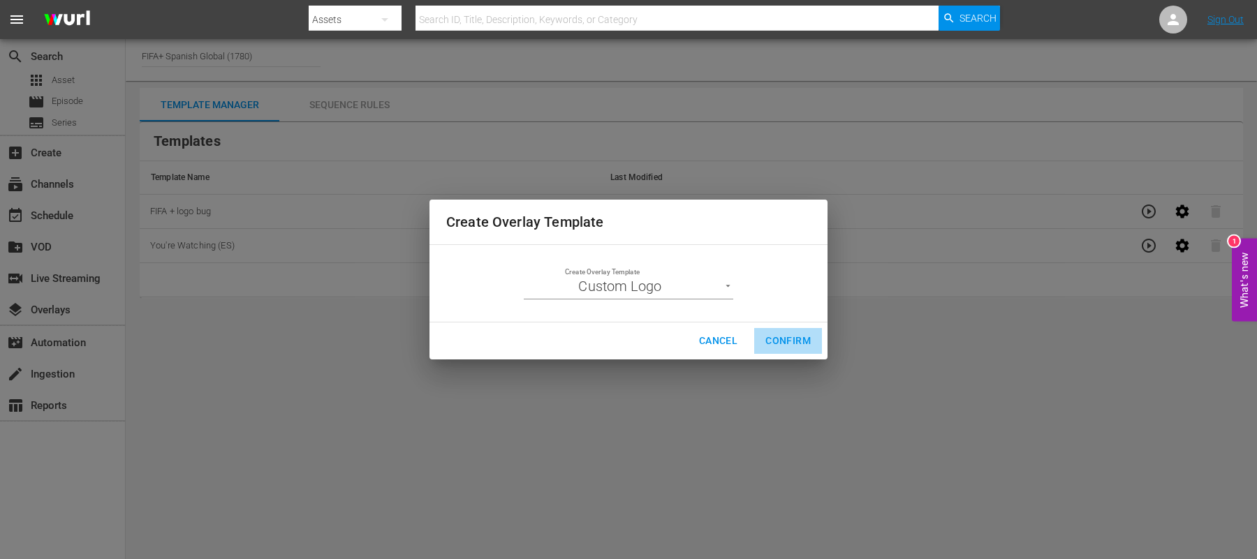
click at [786, 343] on span "Confirm" at bounding box center [787, 340] width 45 height 17
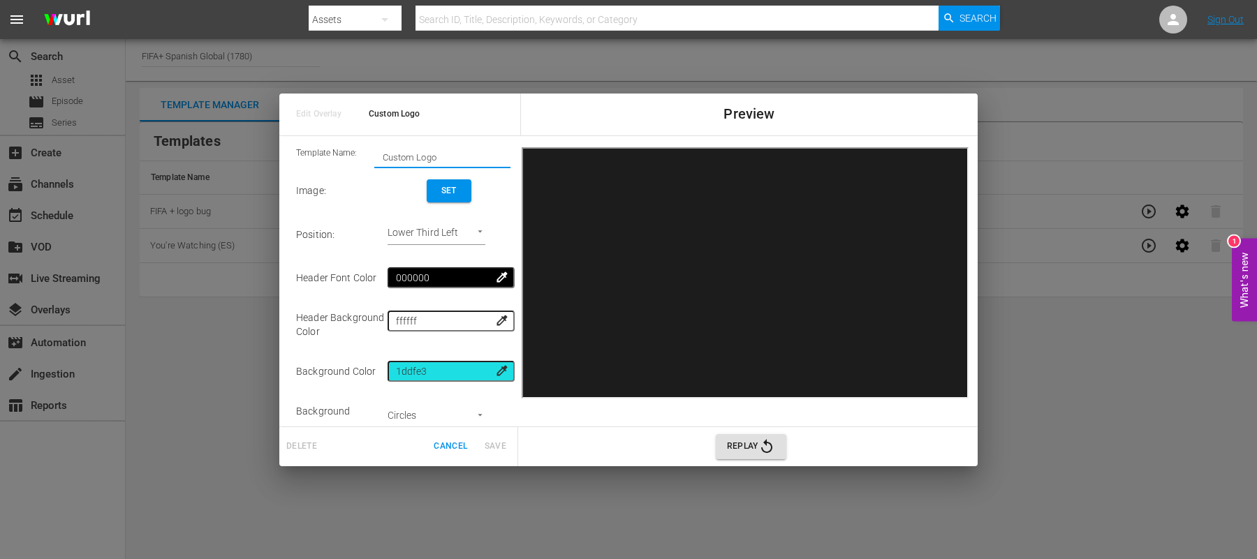
drag, startPoint x: 441, startPoint y: 160, endPoint x: 351, endPoint y: 159, distance: 90.1
click at [351, 159] on div "Template Name: Custom Logo" at bounding box center [403, 157] width 214 height 21
type input "2018 FWC Logo"
click at [450, 189] on button "Set" at bounding box center [449, 190] width 45 height 23
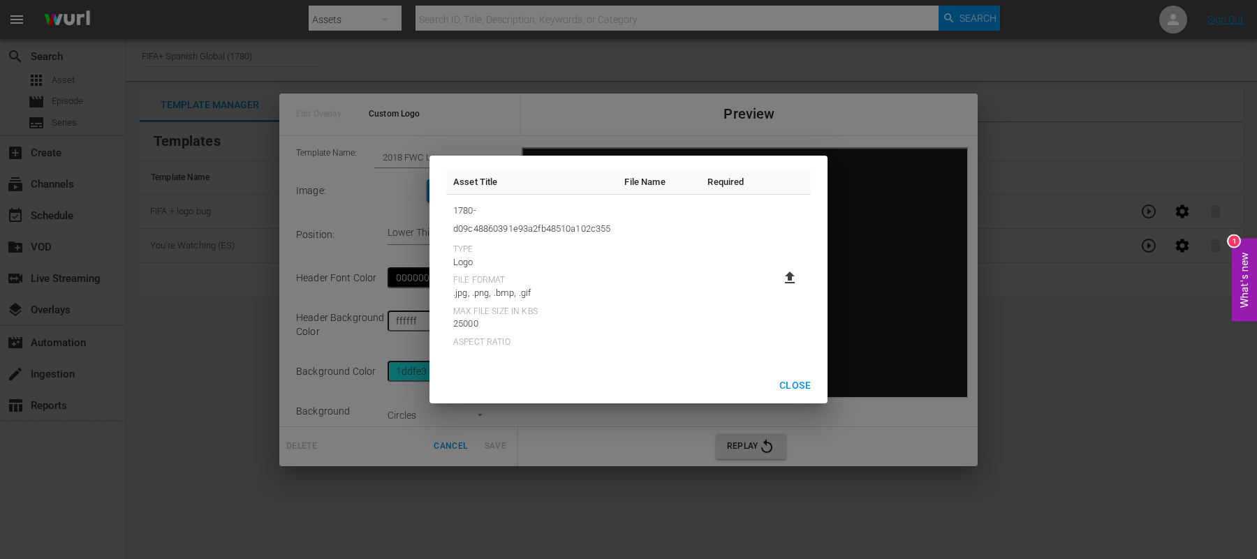
click at [799, 283] on label at bounding box center [790, 277] width 28 height 25
click at [777, 290] on input "file" at bounding box center [776, 290] width 1 height 1
type input "C:\fakepath\2018_FWC_Logo.png"
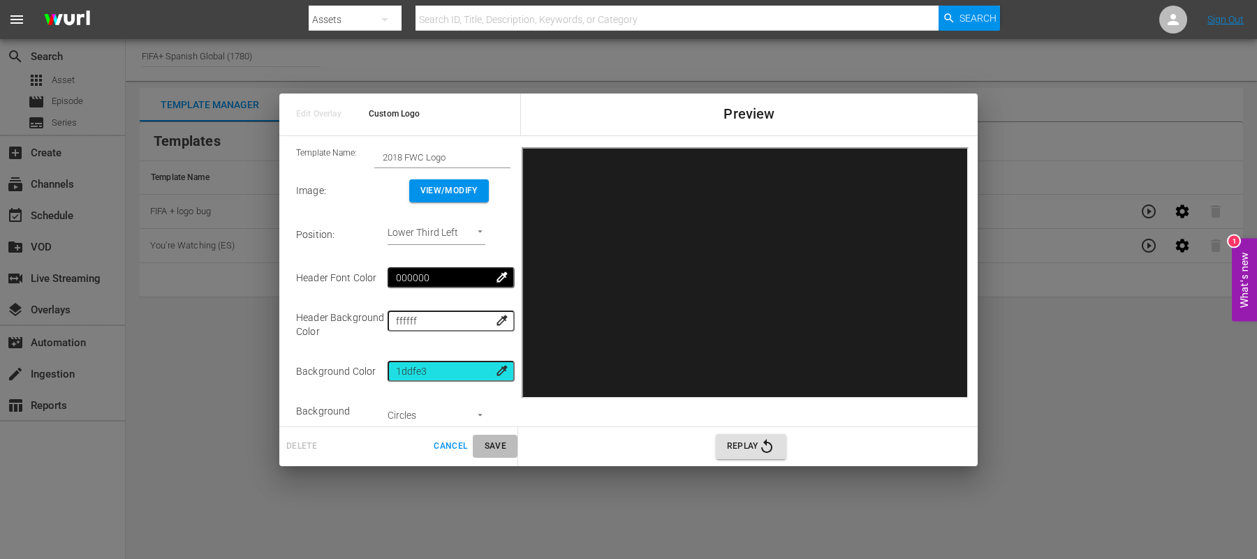
click at [491, 446] on span "Save" at bounding box center [495, 446] width 34 height 15
